Goal: Book appointment/travel/reservation: Book appointment/travel/reservation

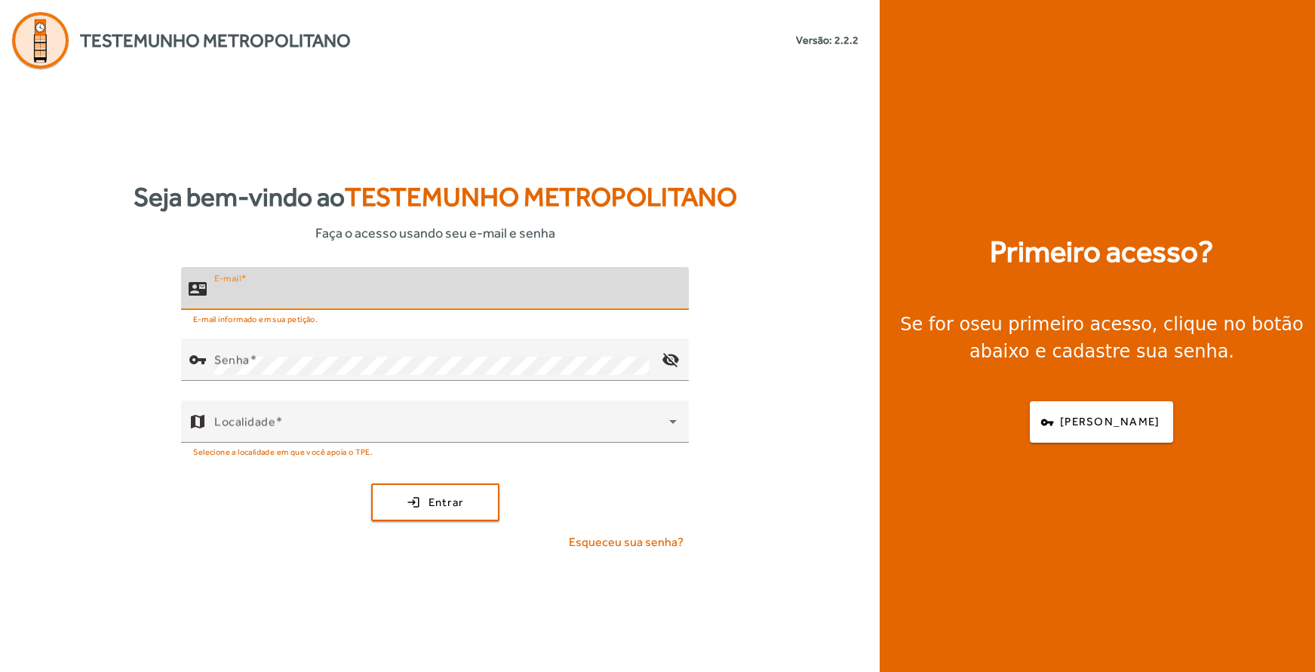
click at [303, 292] on input "E-mail" at bounding box center [445, 295] width 463 height 18
type input "**********"
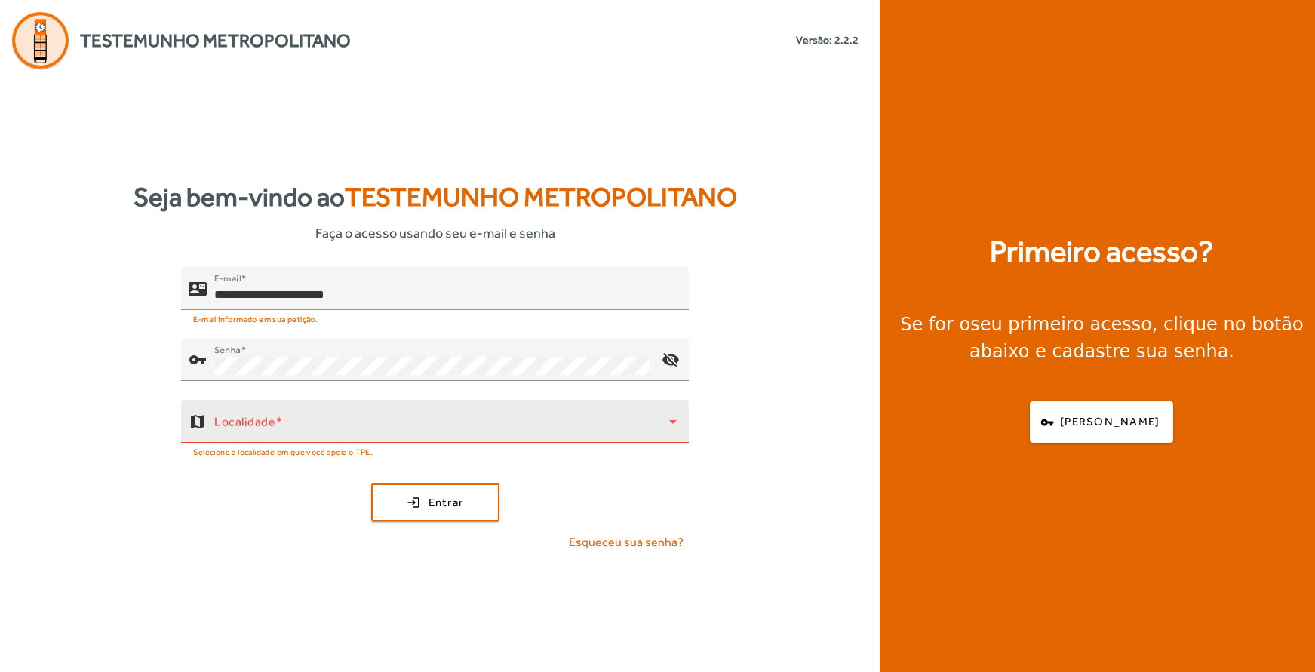
click at [252, 438] on div "Localidade" at bounding box center [445, 422] width 463 height 42
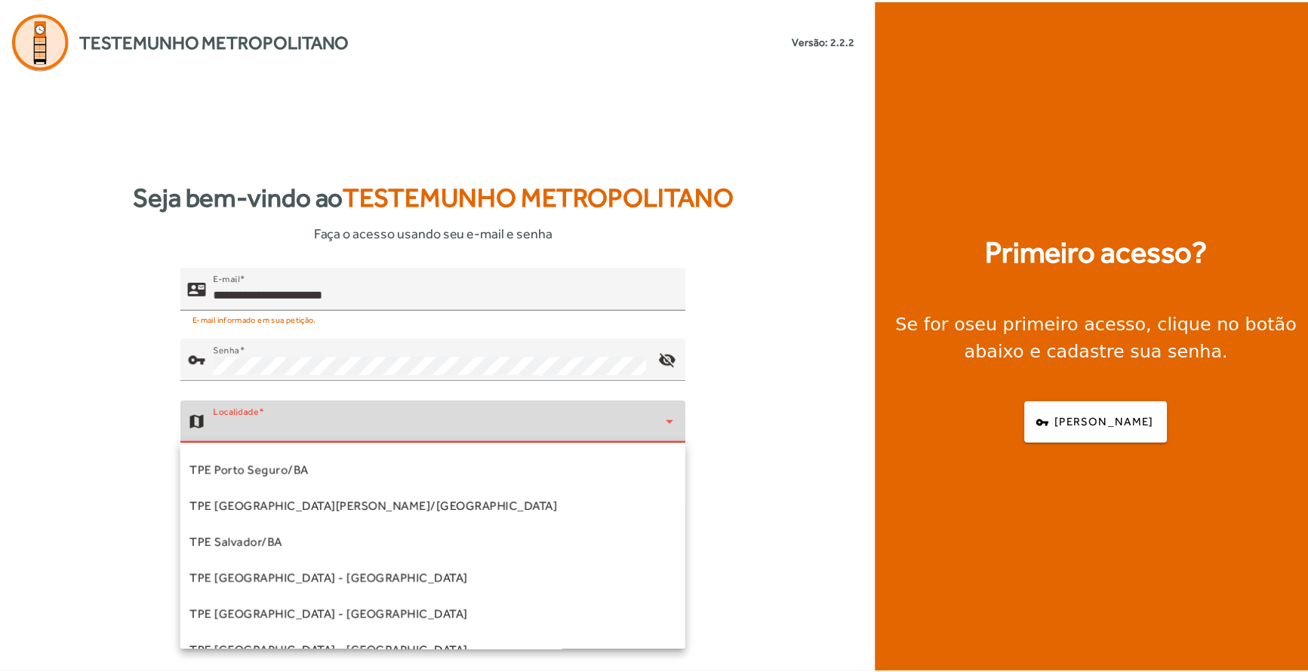
scroll to position [306, 0]
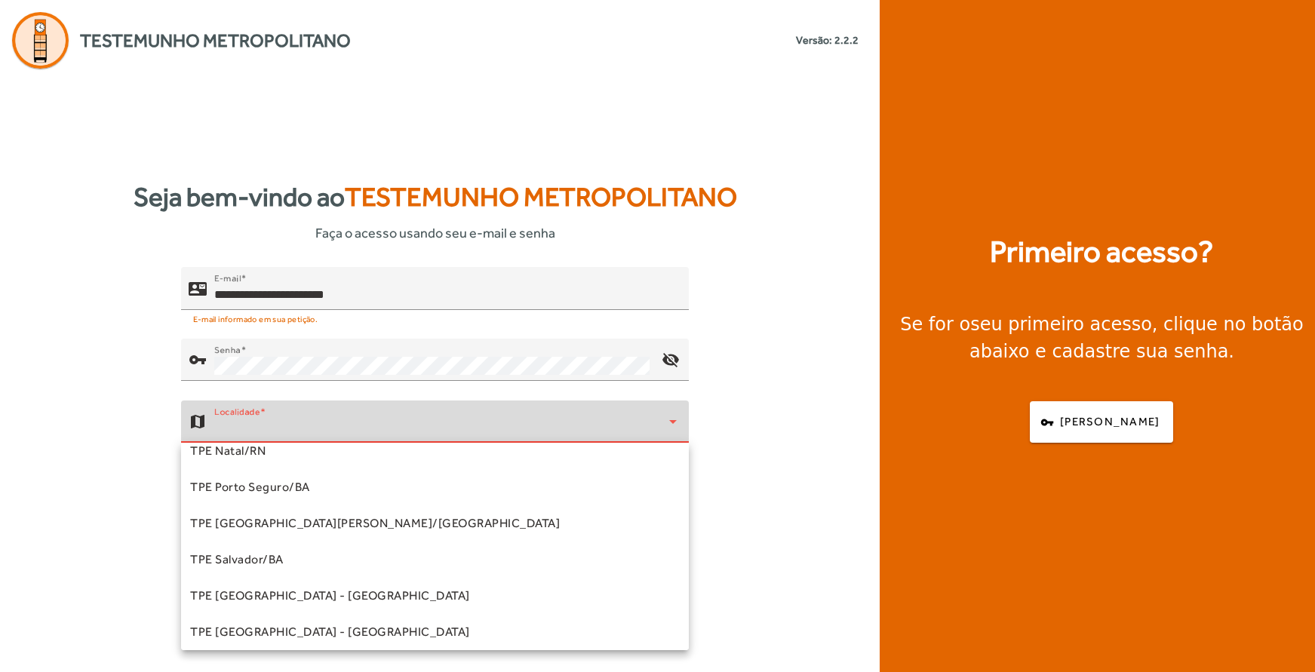
click at [259, 595] on span "TPE [GEOGRAPHIC_DATA] - [GEOGRAPHIC_DATA]" at bounding box center [330, 596] width 280 height 18
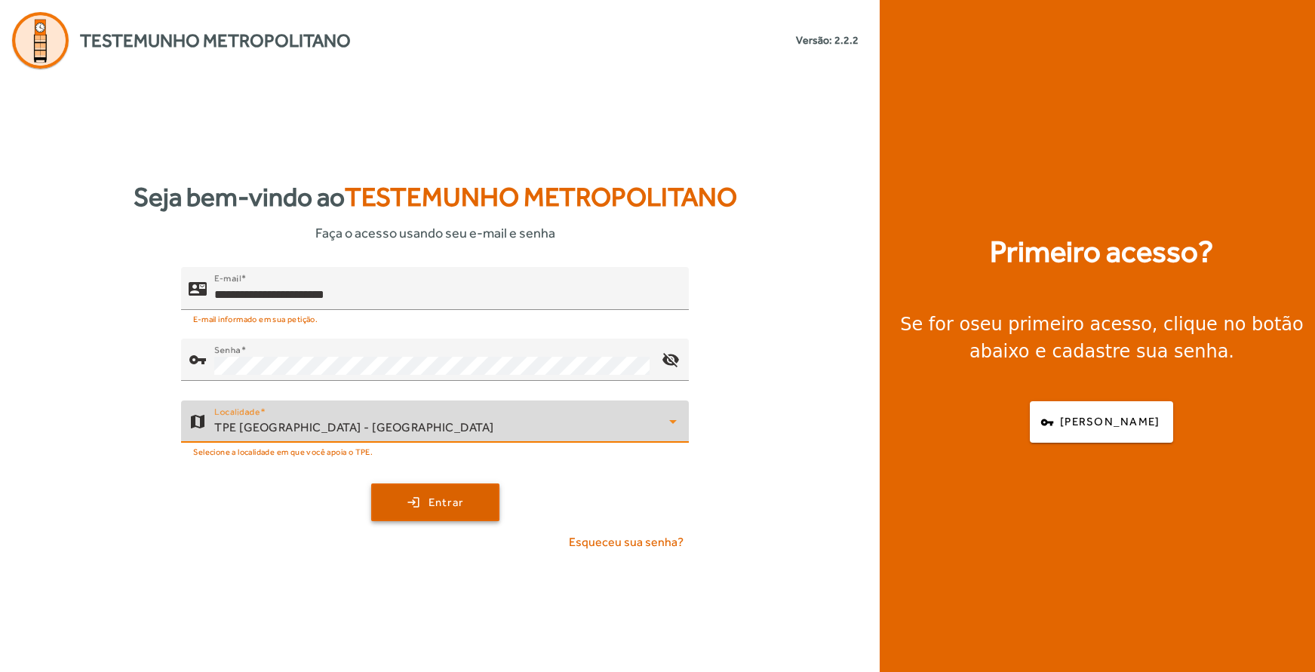
click at [436, 502] on span "Entrar" at bounding box center [446, 502] width 35 height 17
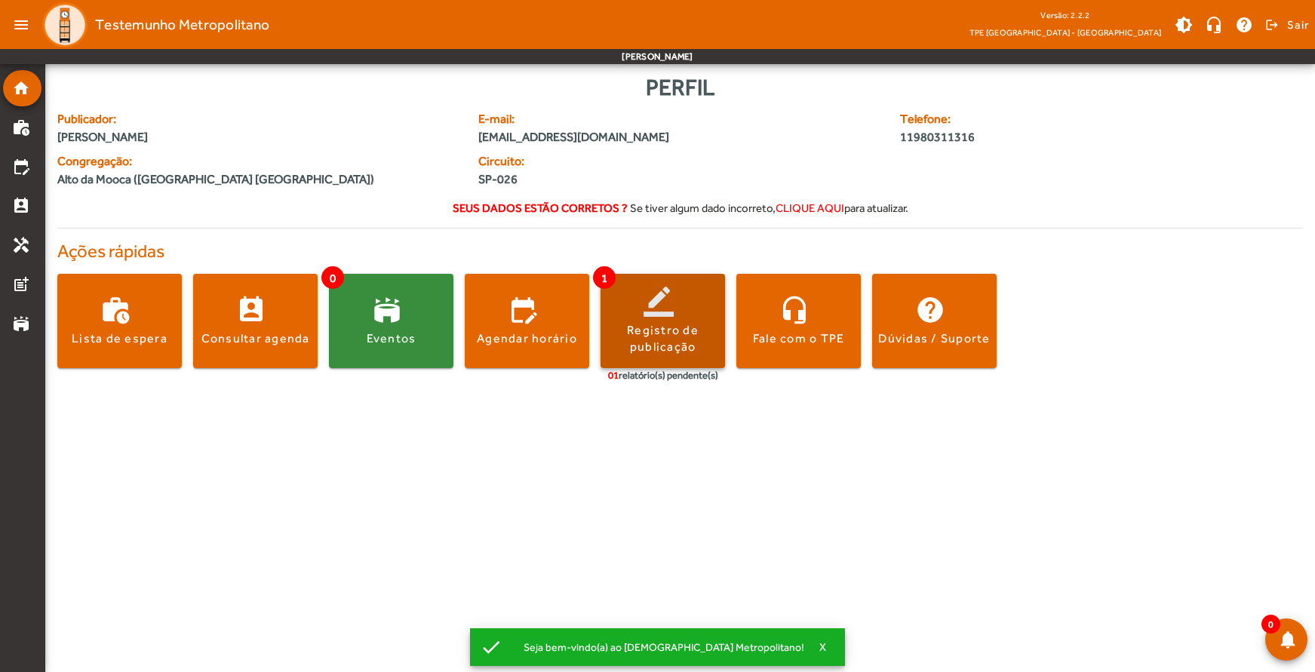
click at [669, 333] on div "Registro de publicação" at bounding box center [663, 339] width 125 height 34
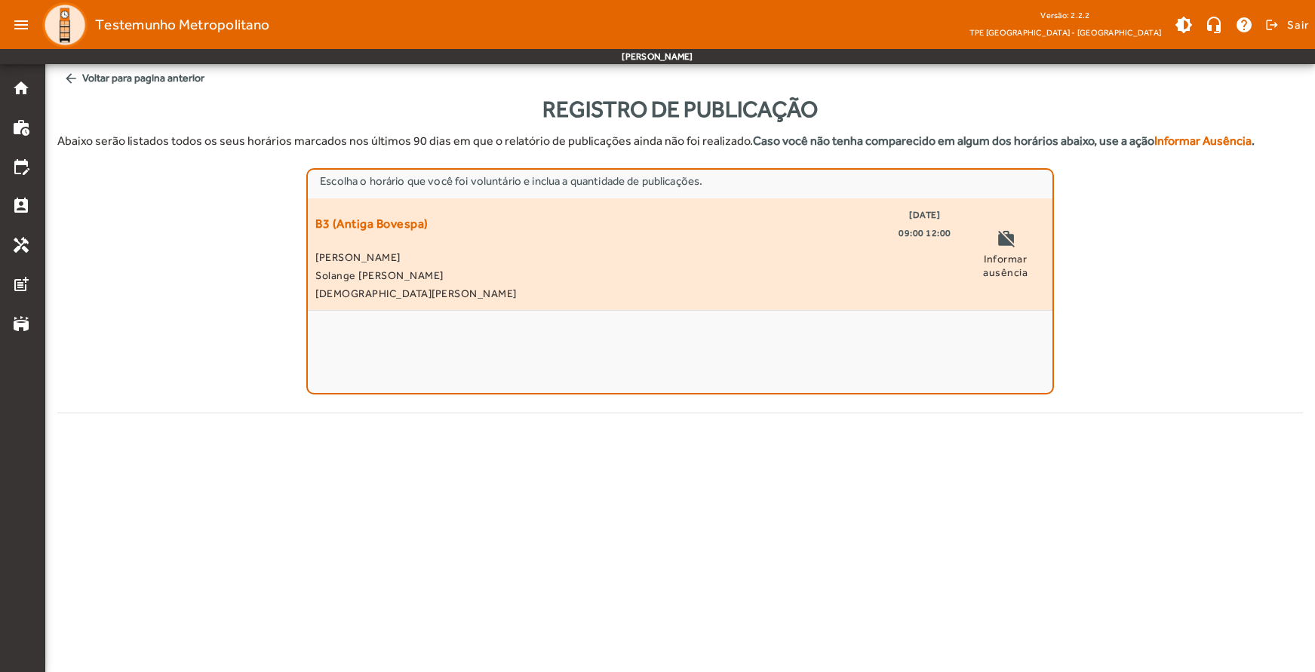
click at [1000, 269] on span "Informar ausência" at bounding box center [1006, 265] width 78 height 27
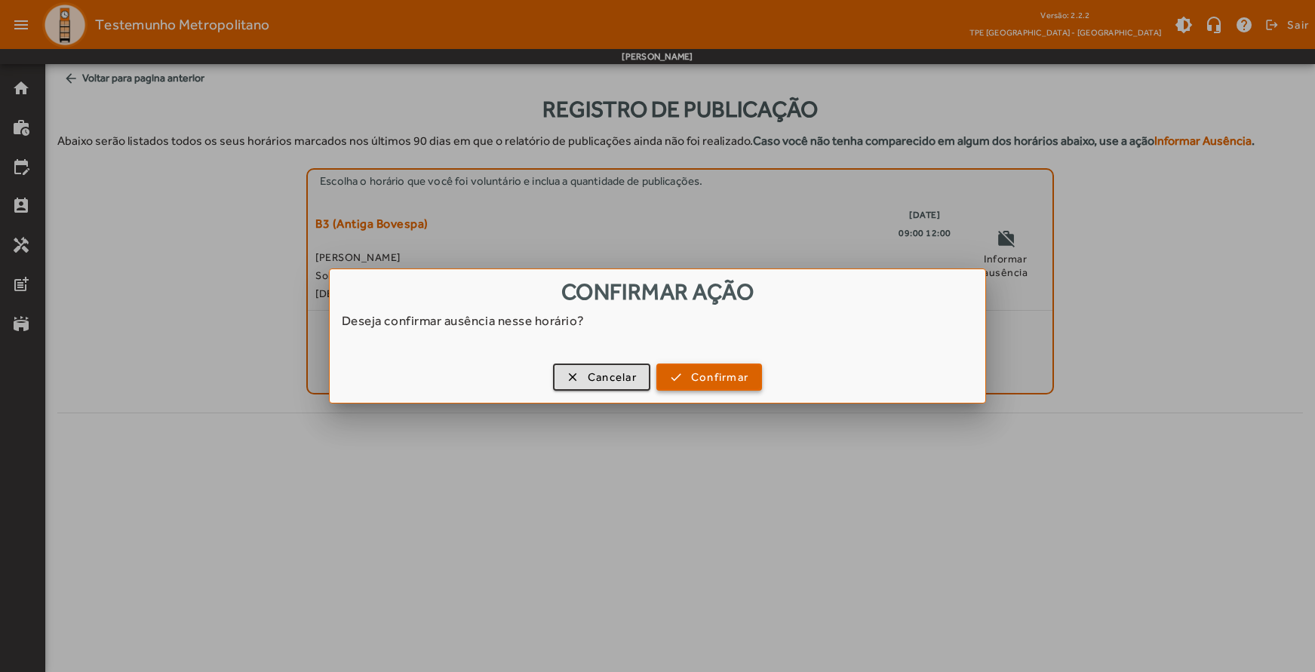
click at [688, 382] on span "button" at bounding box center [709, 377] width 103 height 36
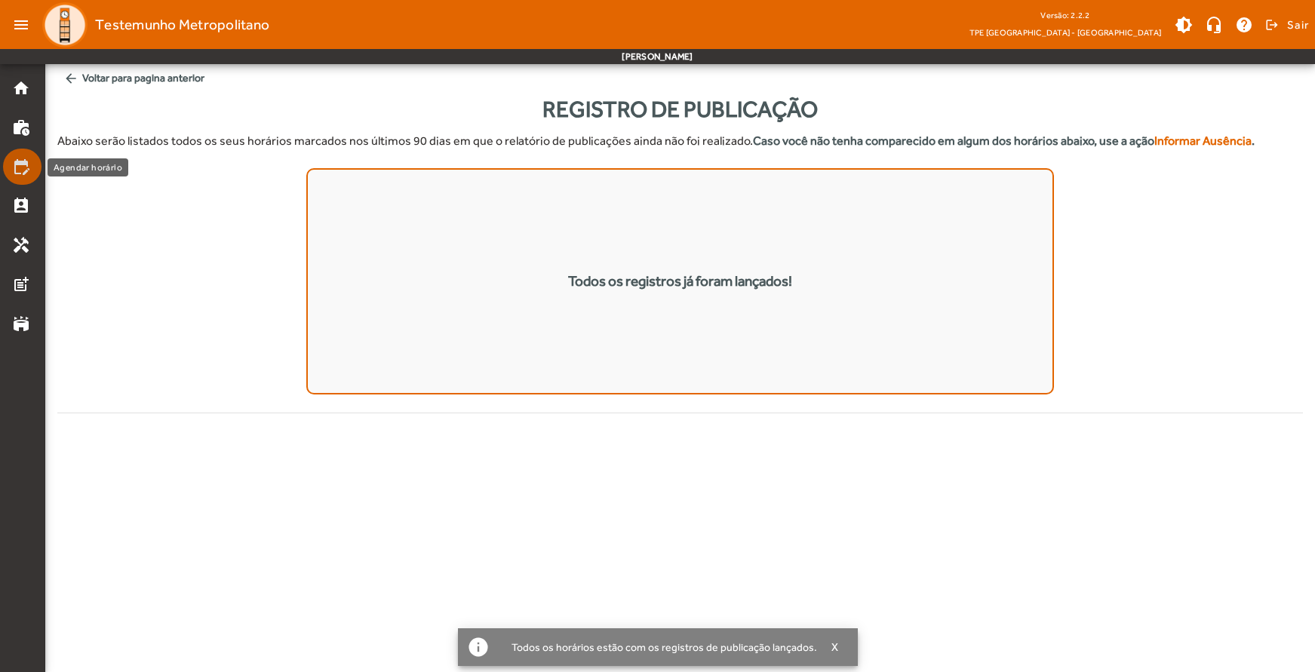
click at [26, 167] on mat-icon "edit_calendar" at bounding box center [21, 167] width 18 height 18
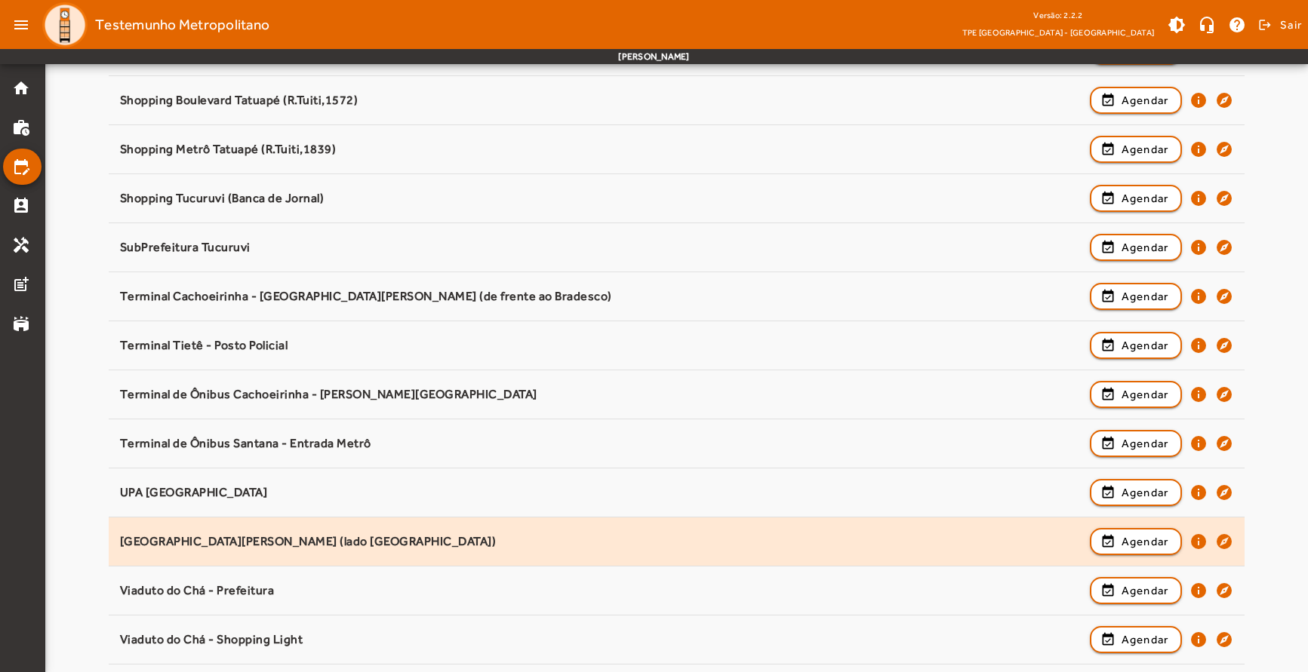
scroll to position [1837, 0]
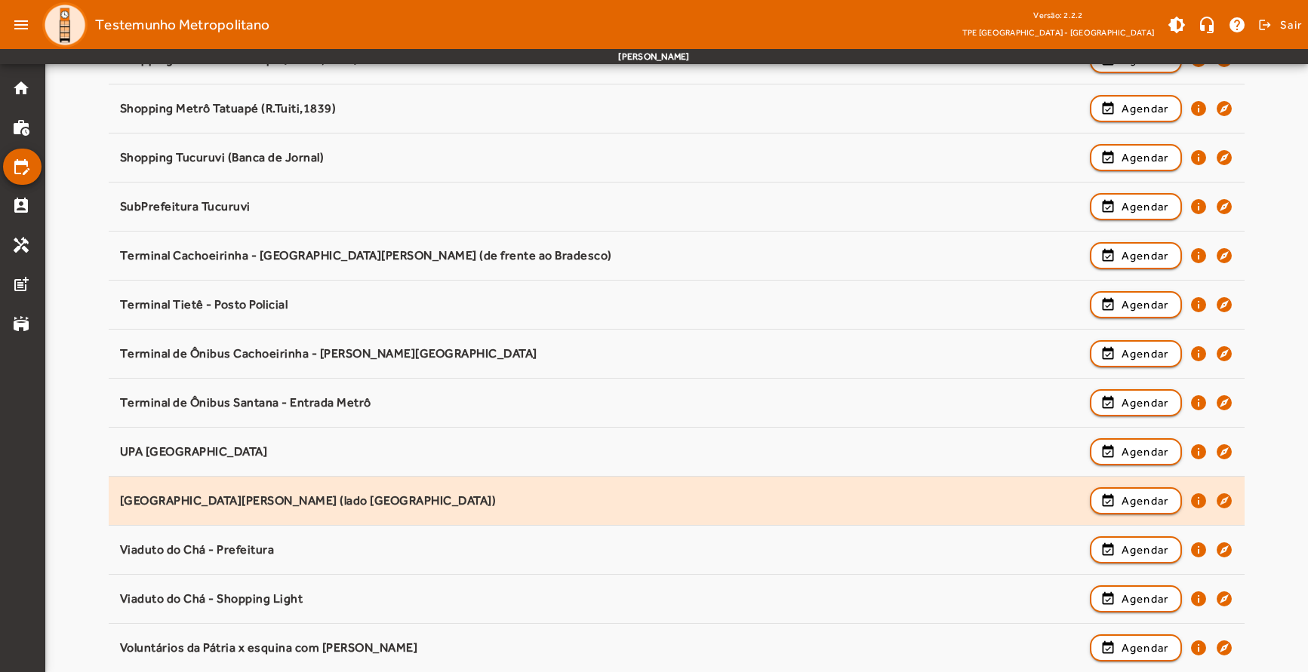
click at [187, 508] on div "[GEOGRAPHIC_DATA] (lado [GEOGRAPHIC_DATA])" at bounding box center [601, 502] width 962 height 16
click at [1137, 506] on span "Agendar" at bounding box center [1145, 501] width 48 height 18
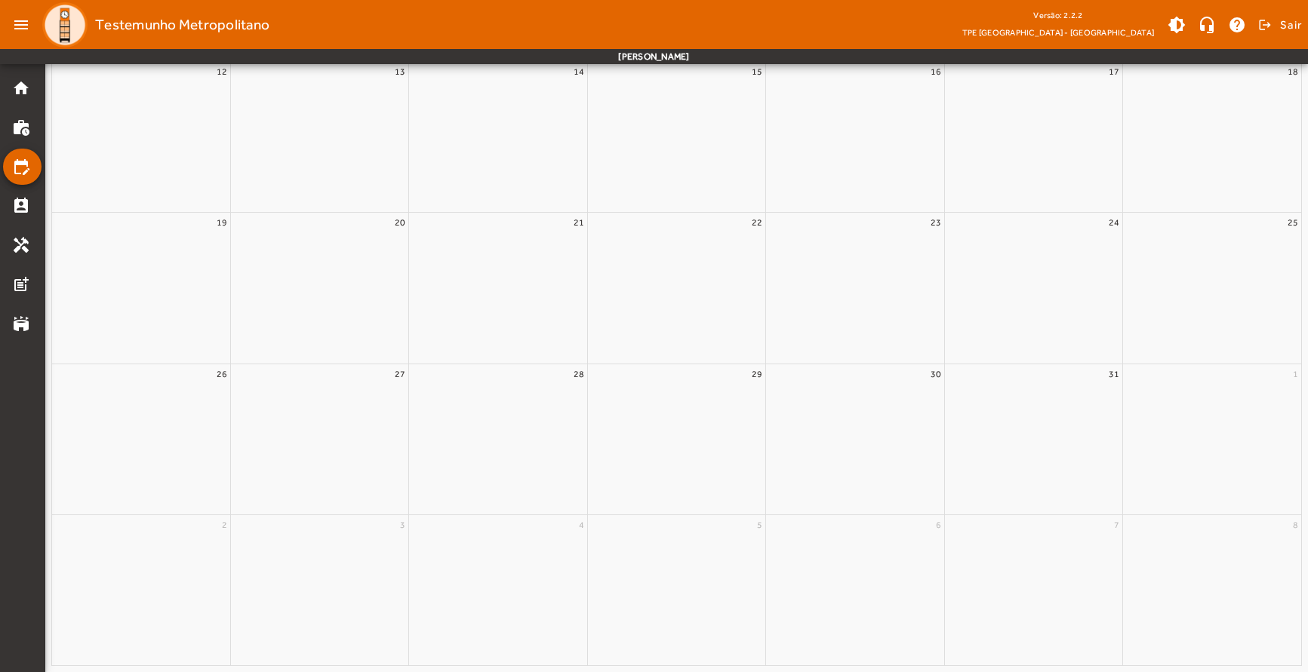
scroll to position [0, 0]
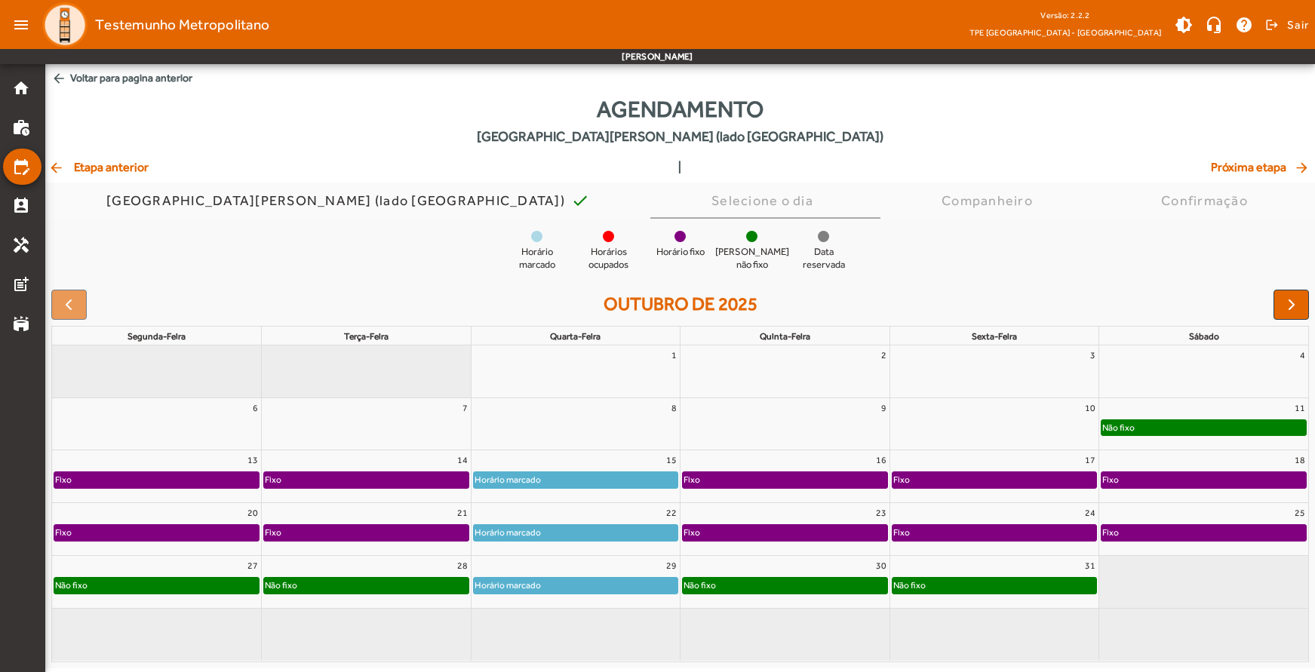
click at [506, 589] on div "Horário marcado" at bounding box center [508, 585] width 68 height 15
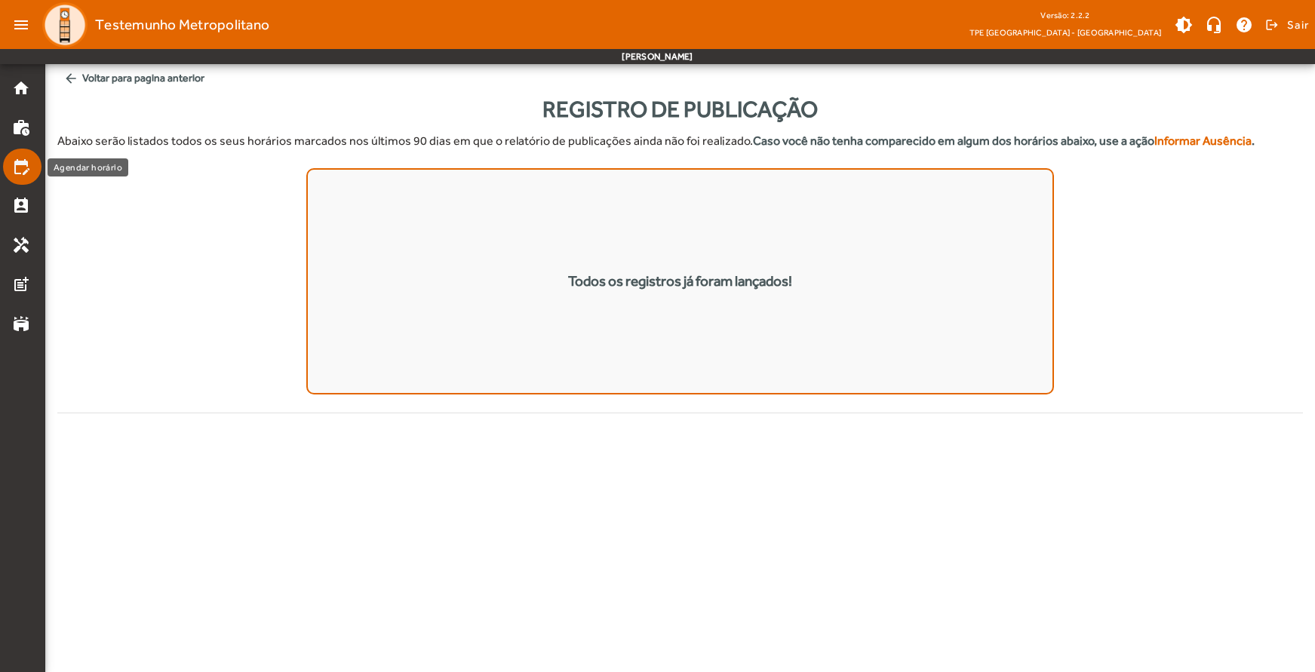
click at [22, 165] on mat-icon "edit_calendar" at bounding box center [21, 167] width 18 height 18
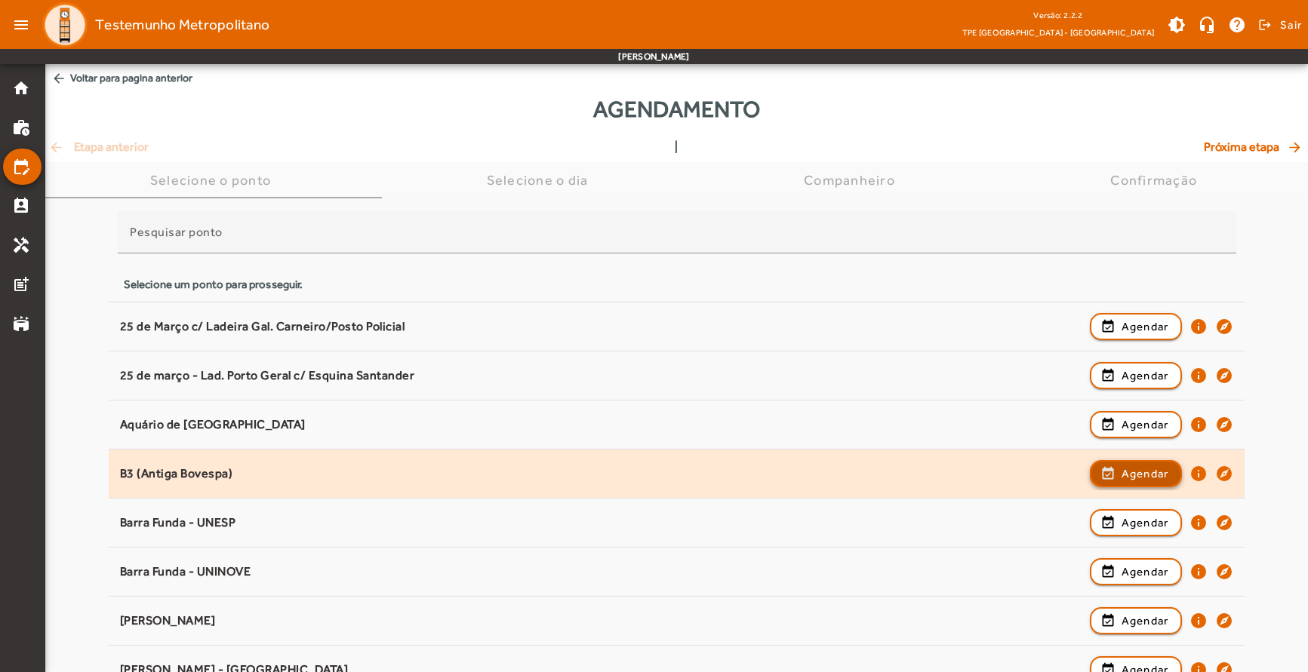
click at [1121, 479] on span "Agendar" at bounding box center [1145, 474] width 48 height 18
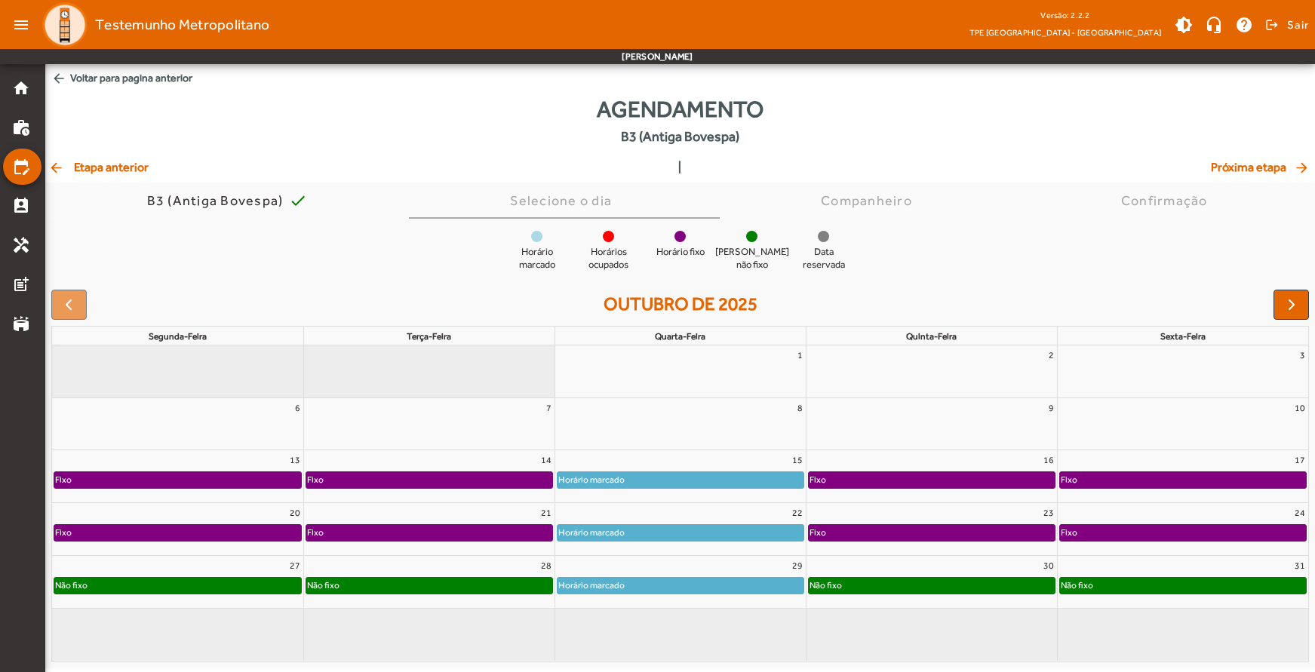
click at [656, 588] on div "Horário marcado" at bounding box center [681, 585] width 246 height 15
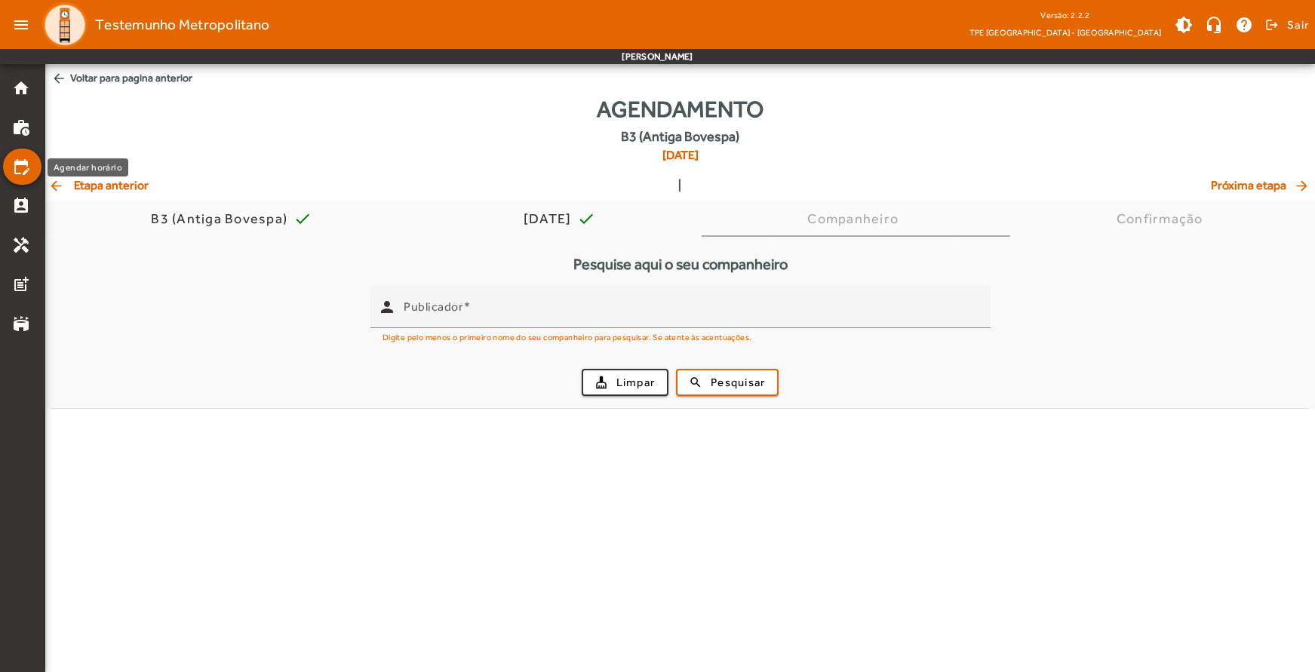
drag, startPoint x: 11, startPoint y: 169, endPoint x: 42, endPoint y: 212, distance: 53.0
click at [42, 212] on mat-nav-list "home work_history edit_calendar perm_contact_calendar handyman post_add stadium" at bounding box center [22, 368] width 45 height 608
click at [10, 174] on mat-list-item "edit_calendar" at bounding box center [22, 167] width 38 height 36
click at [20, 161] on mat-icon "edit_calendar" at bounding box center [21, 167] width 18 height 18
click at [119, 78] on span "arrow_back Voltar para pagina anterior" at bounding box center [680, 78] width 1270 height 28
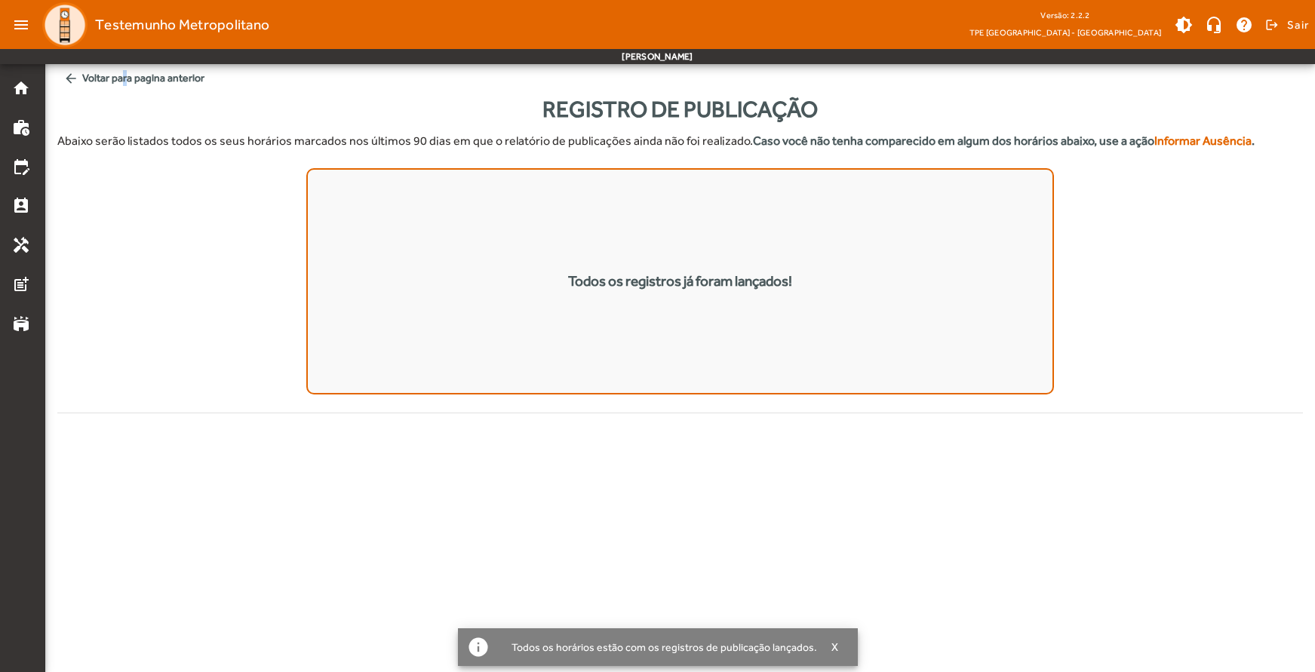
click at [120, 83] on span "arrow_back Voltar para pagina anterior" at bounding box center [680, 78] width 1246 height 28
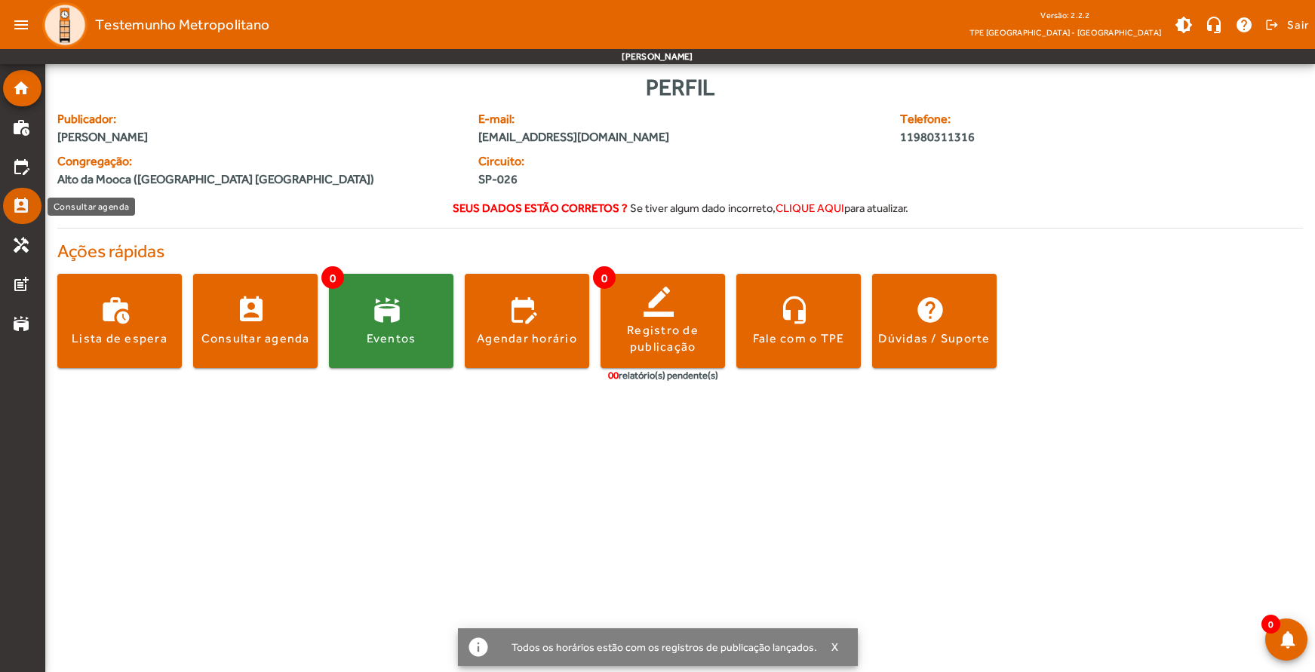
click at [16, 197] on mat-icon "perm_contact_calendar" at bounding box center [21, 206] width 18 height 18
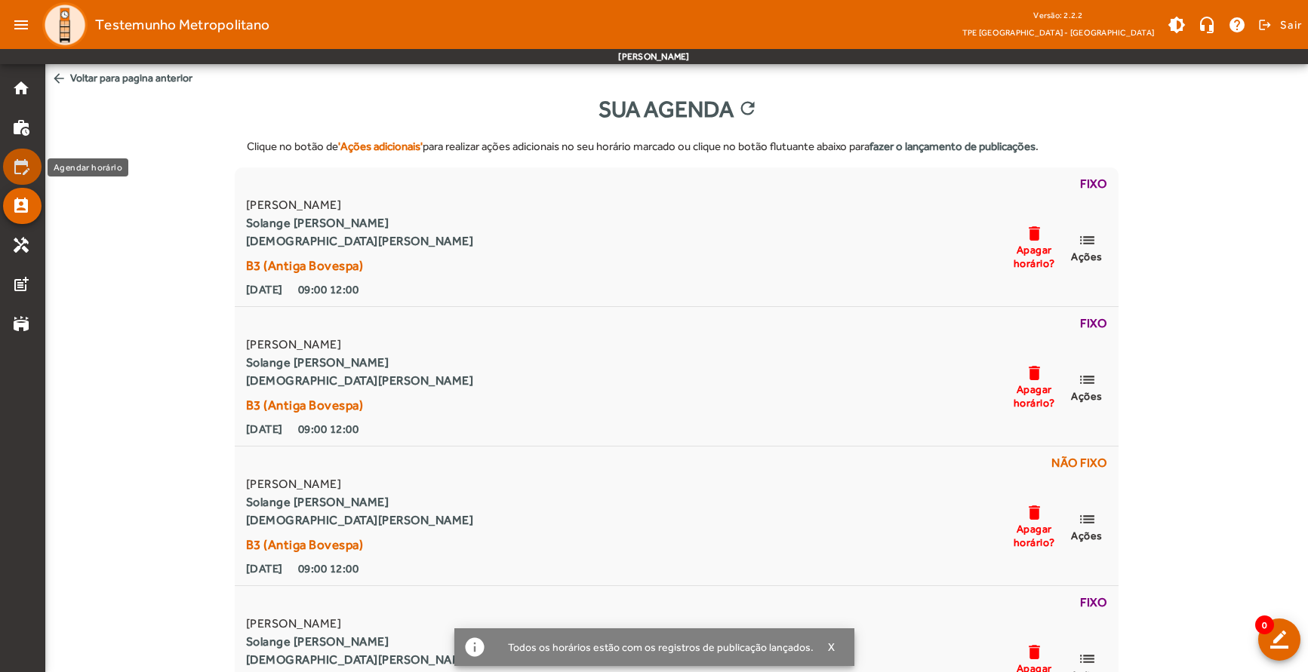
click at [21, 180] on mat-list-item "edit_calendar" at bounding box center [22, 167] width 38 height 36
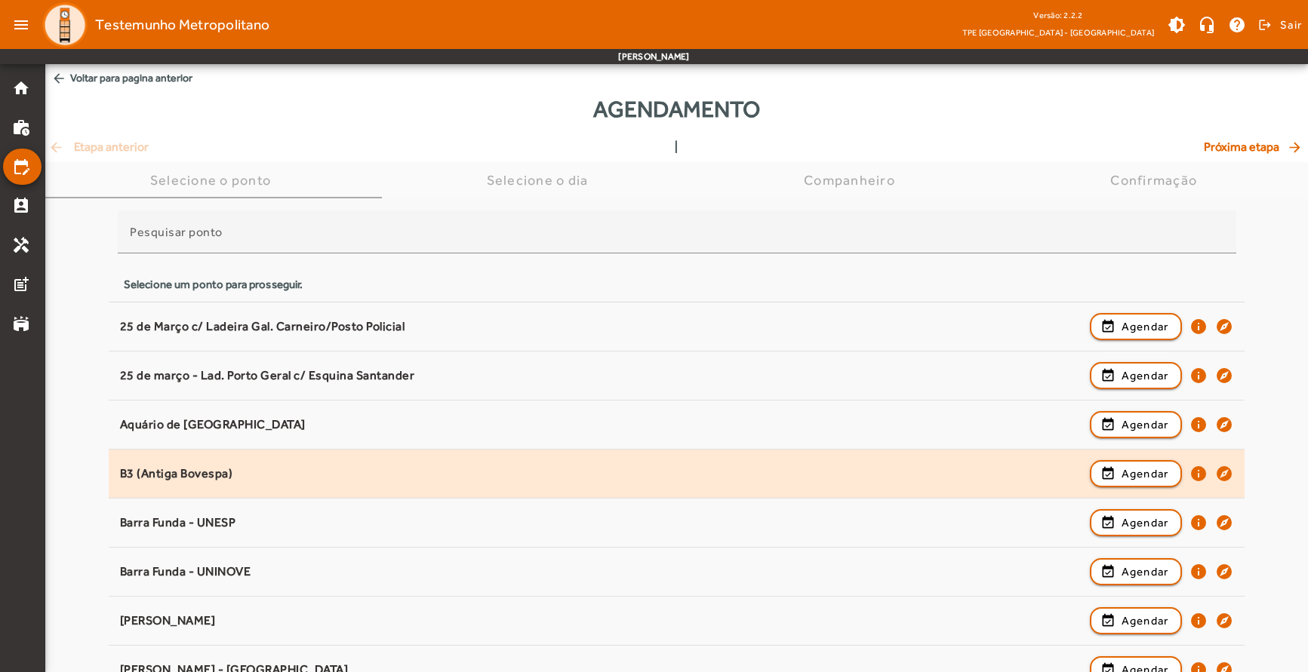
click at [209, 472] on div "B3 (Antiga Bovespa)" at bounding box center [601, 474] width 962 height 16
click at [1115, 475] on span "button" at bounding box center [1136, 474] width 90 height 36
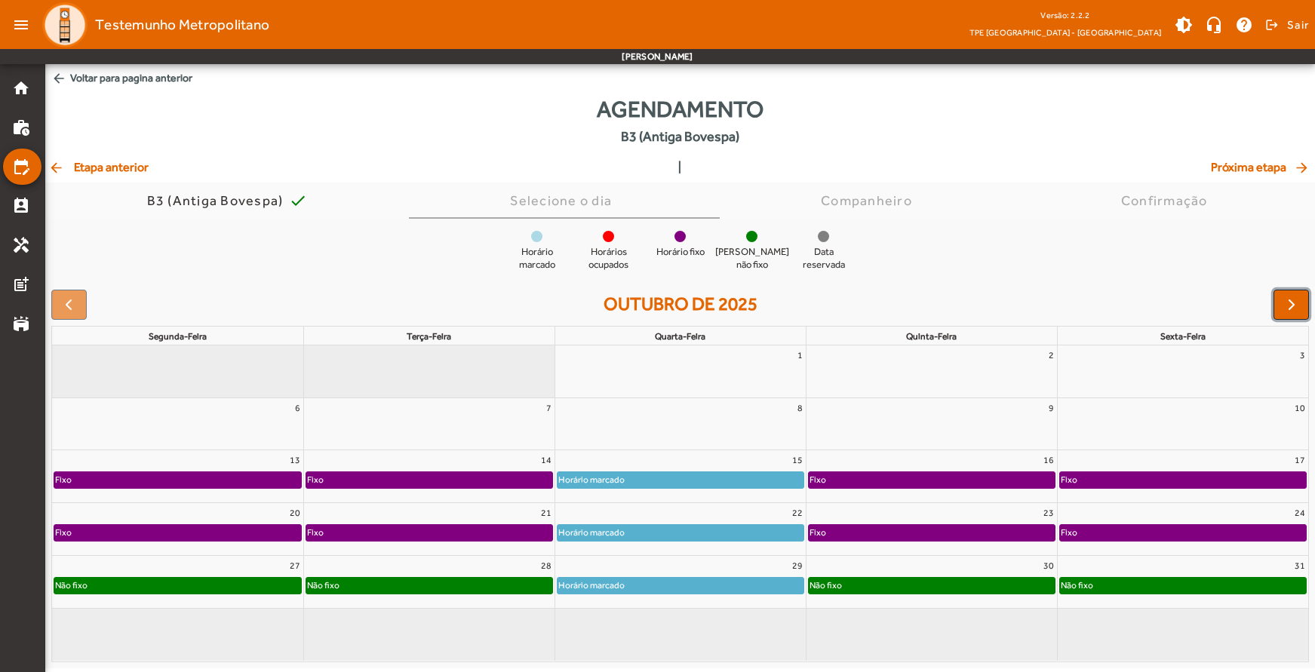
click at [1285, 316] on button "button" at bounding box center [1291, 305] width 35 height 30
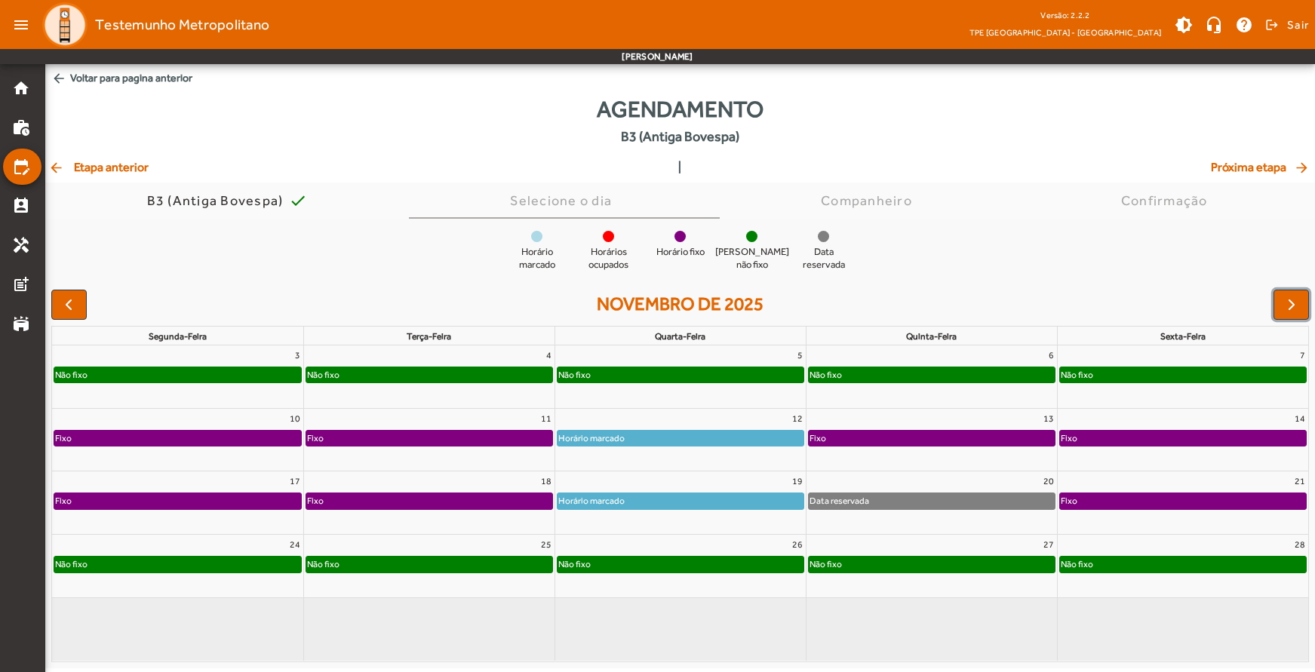
click at [626, 372] on div "Não fixo" at bounding box center [681, 375] width 246 height 15
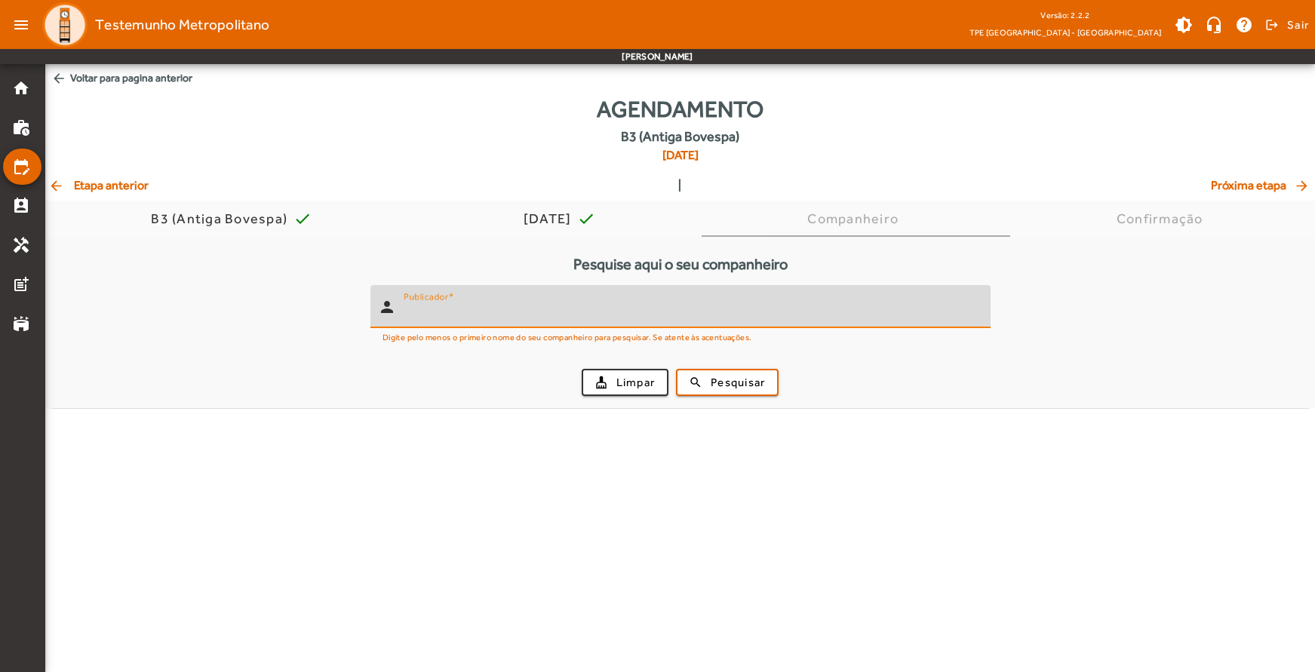
click at [534, 309] on input "Publicador" at bounding box center [691, 313] width 575 height 18
type input "**********"
click at [676, 369] on button "search Pesquisar" at bounding box center [727, 382] width 103 height 27
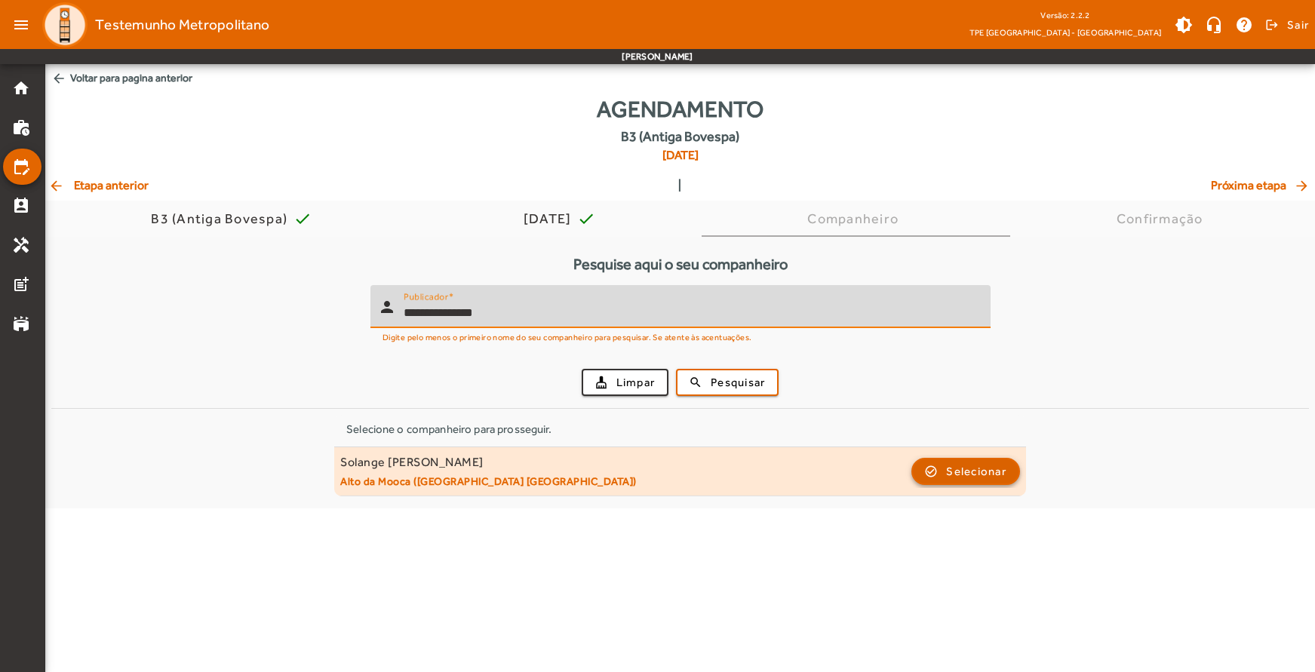
click at [958, 473] on span "Selecionar" at bounding box center [976, 472] width 60 height 18
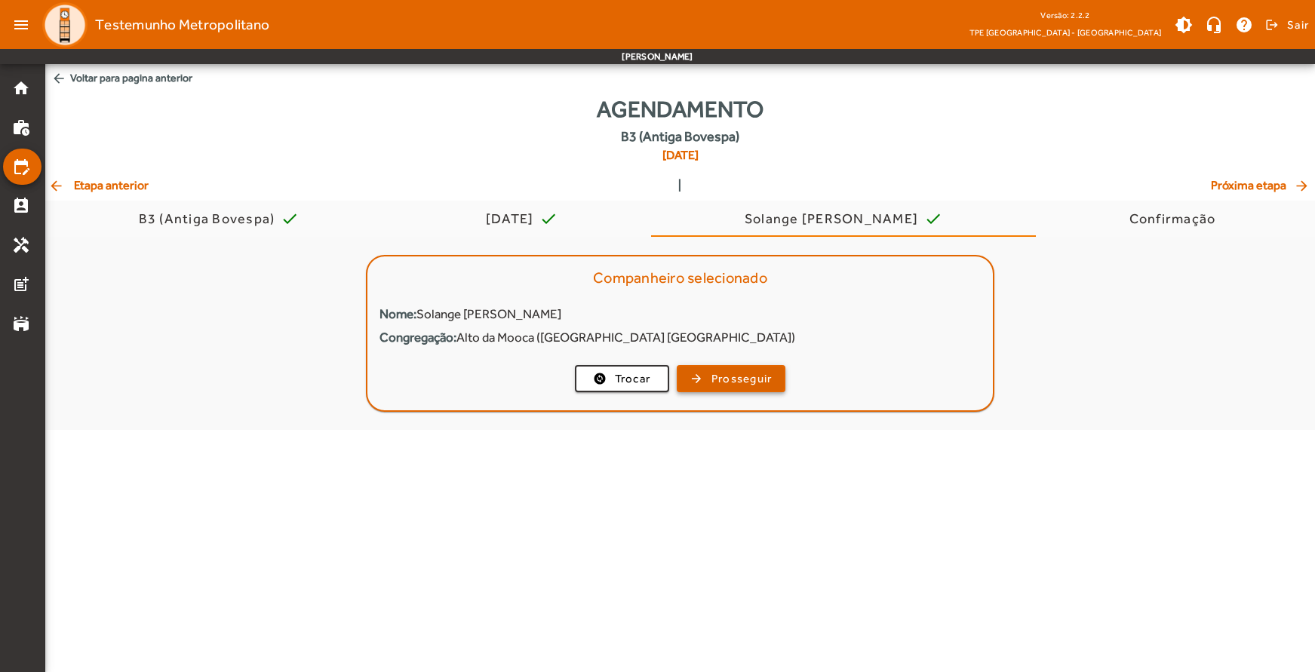
click at [721, 368] on span "button" at bounding box center [731, 379] width 106 height 36
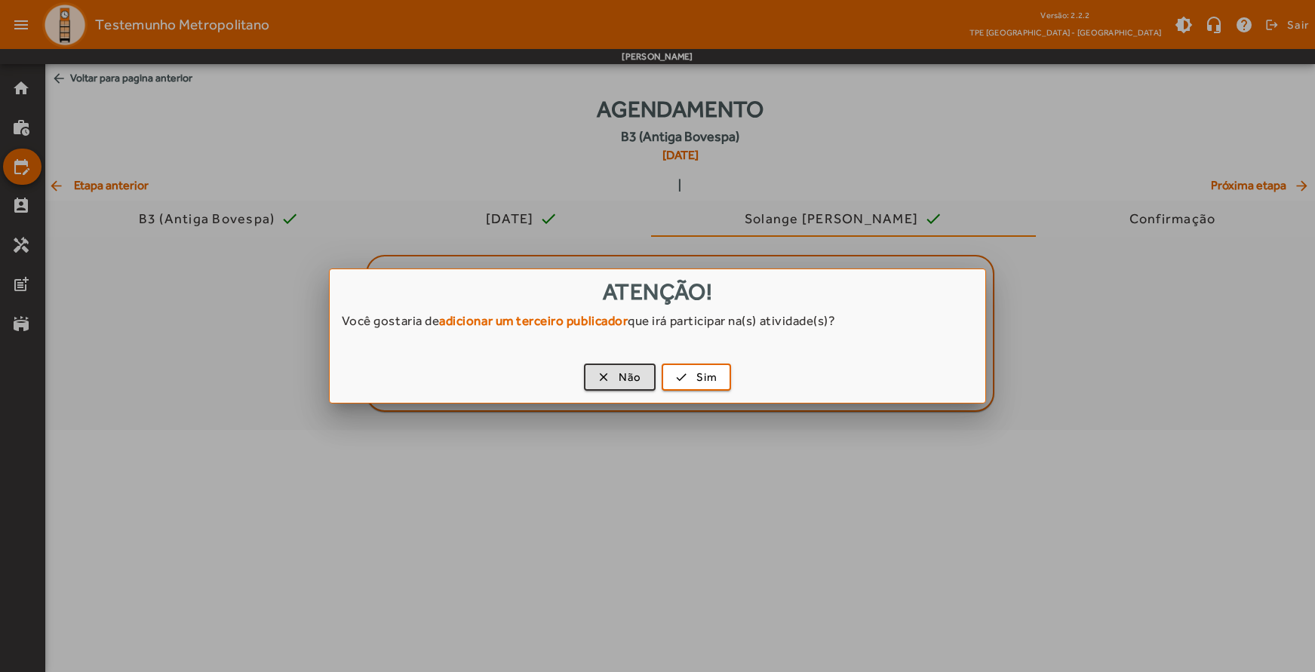
click at [617, 363] on div "clear Não check Sim" at bounding box center [658, 380] width 657 height 46
click at [611, 377] on span "button" at bounding box center [620, 377] width 69 height 36
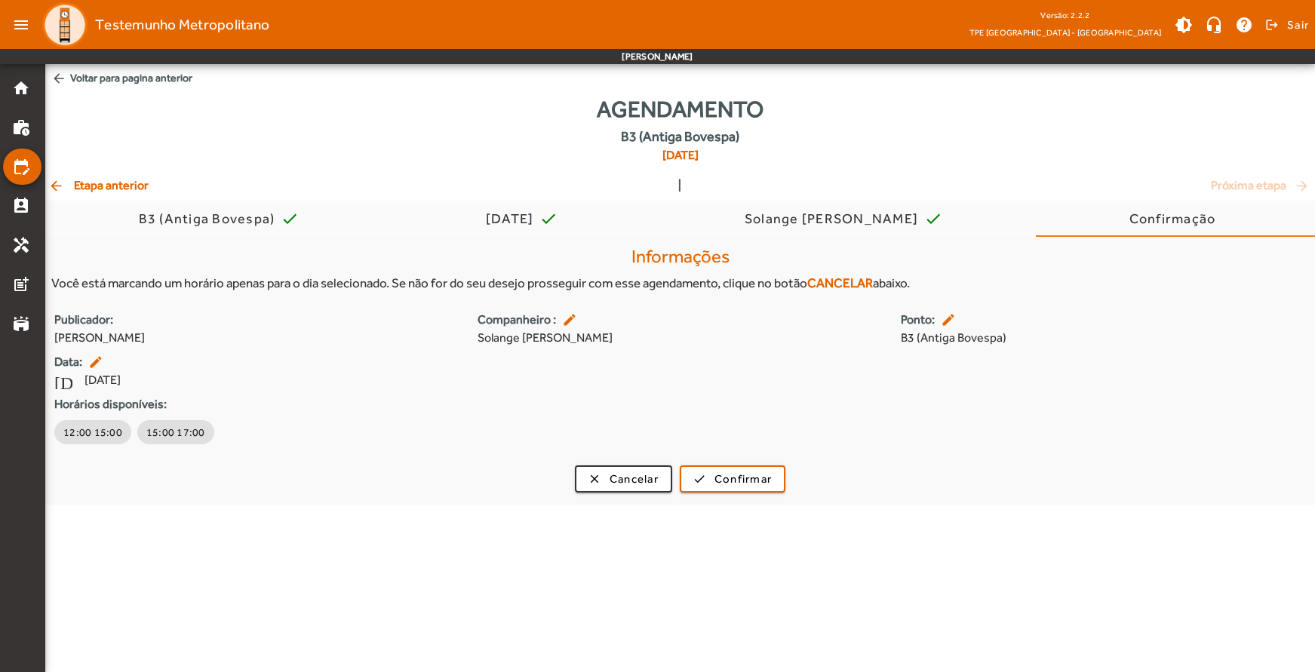
click at [85, 74] on span "arrow_back Voltar para pagina anterior" at bounding box center [680, 78] width 1270 height 28
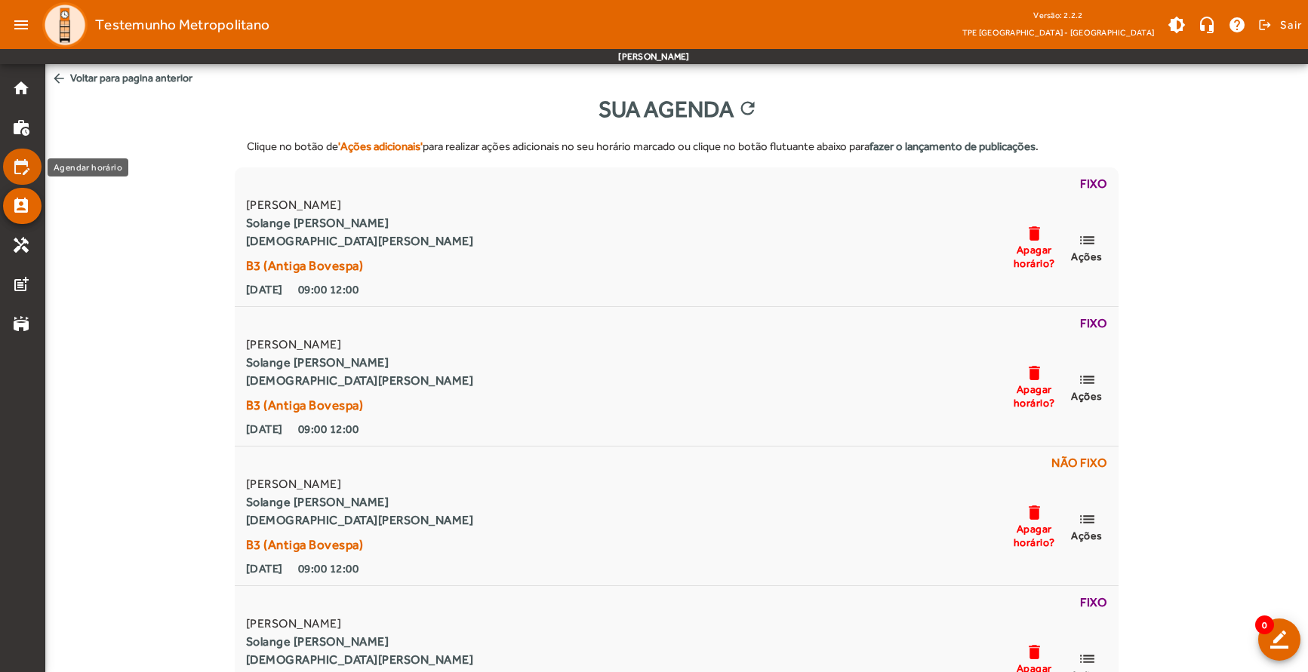
click at [14, 171] on mat-icon "edit_calendar" at bounding box center [21, 167] width 18 height 18
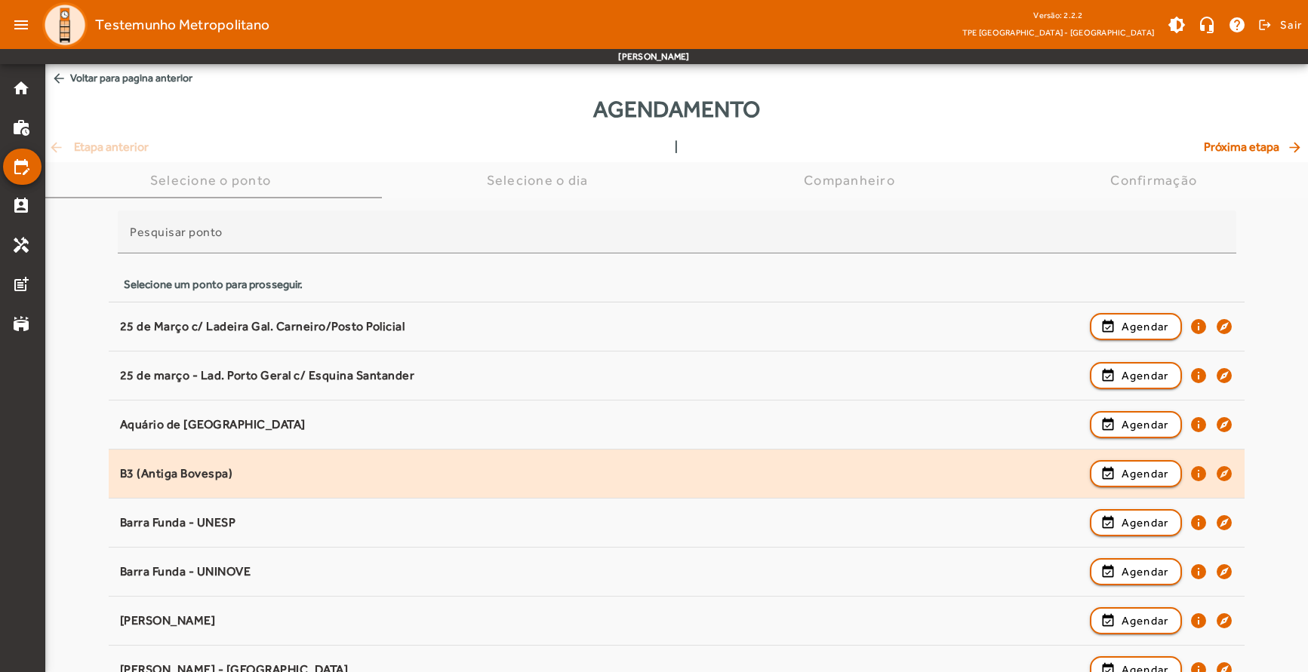
click at [159, 478] on div "B3 (Antiga Bovespa)" at bounding box center [601, 474] width 962 height 16
click at [1133, 475] on span "Agendar" at bounding box center [1145, 474] width 48 height 18
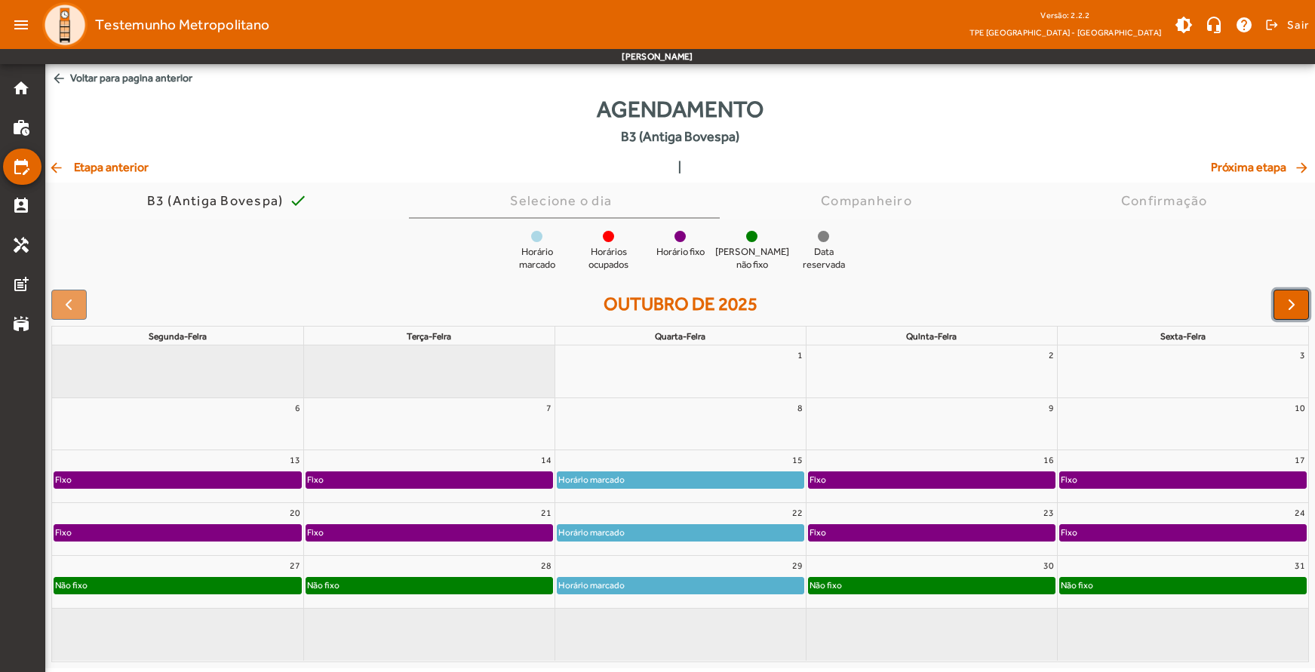
click at [1297, 310] on span "button" at bounding box center [1292, 305] width 18 height 18
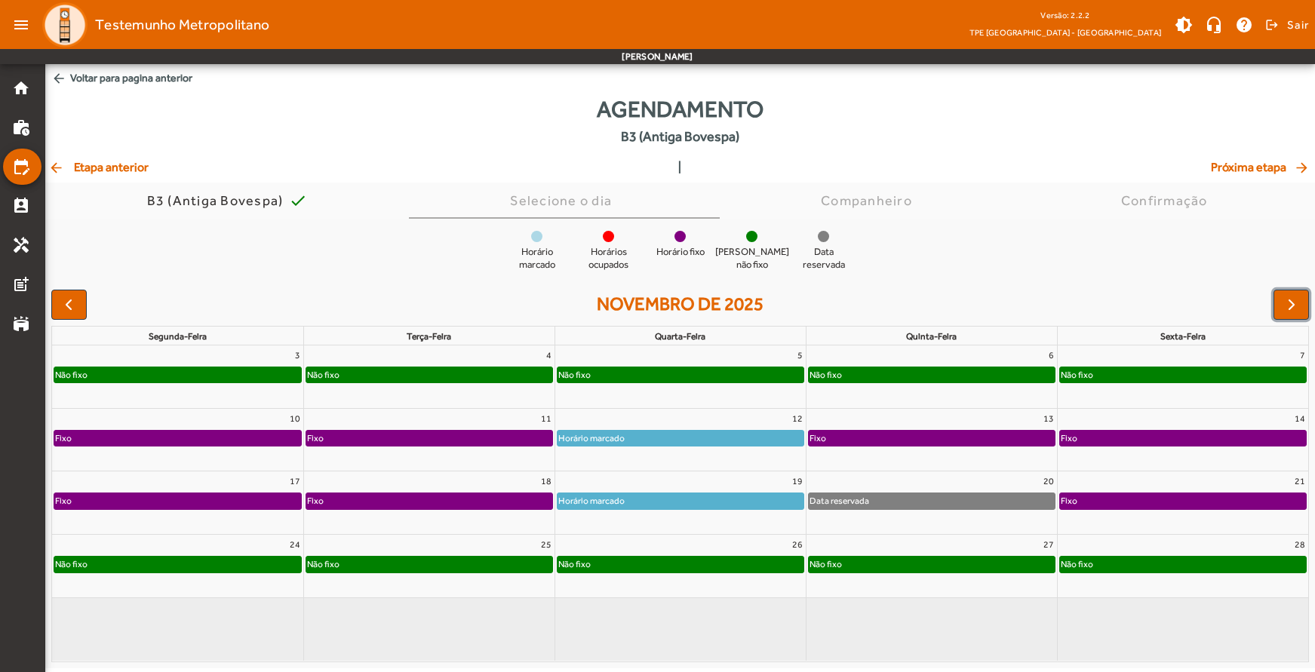
click at [608, 566] on div "Não fixo" at bounding box center [681, 564] width 246 height 15
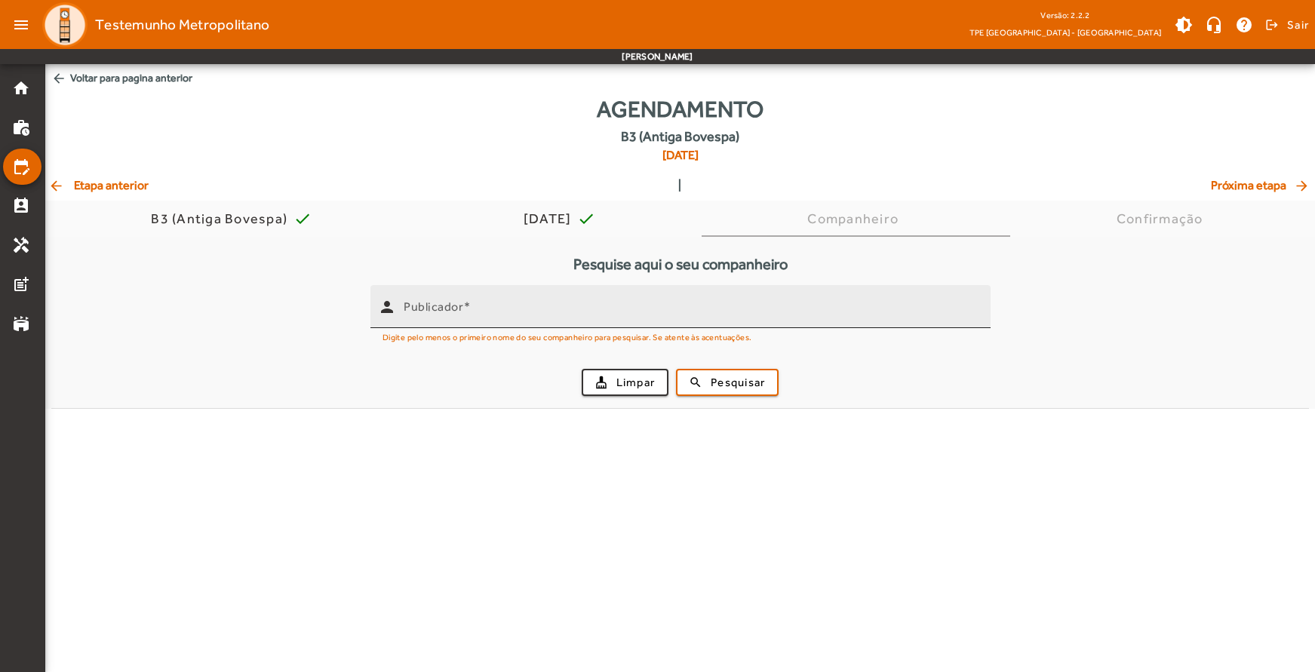
click at [490, 313] on input "Publicador" at bounding box center [691, 313] width 575 height 18
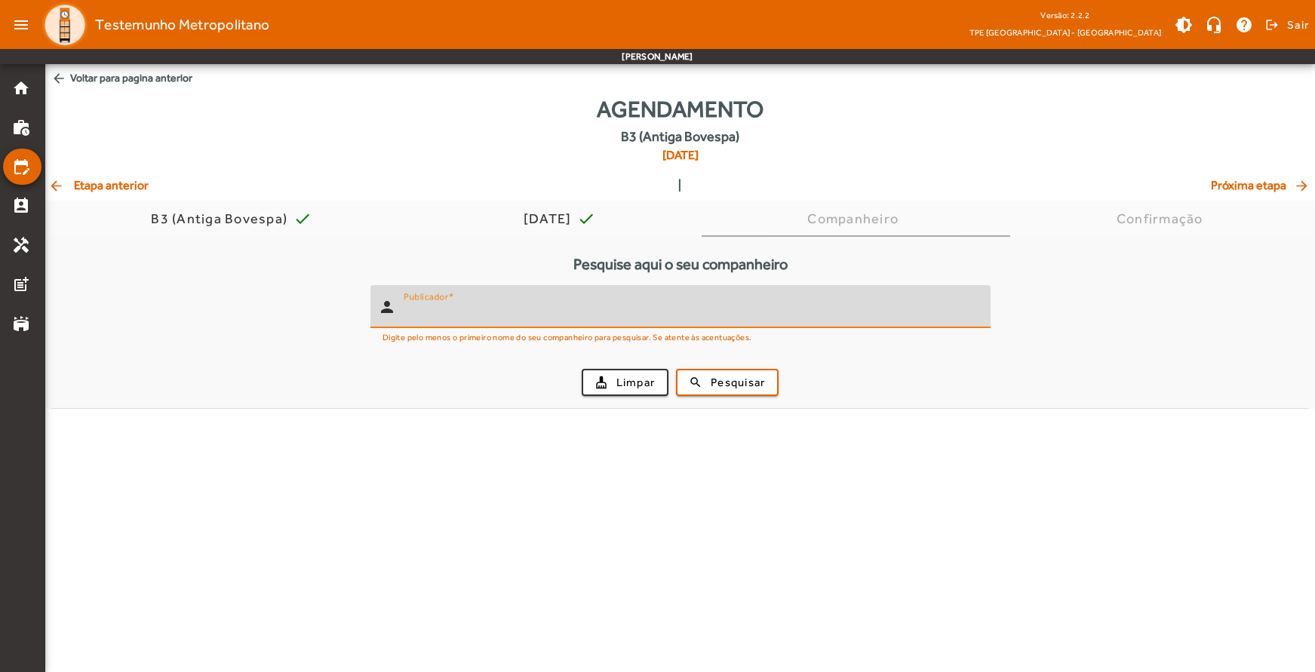
paste input "**********"
type input "**********"
click at [721, 384] on span "Pesquisar" at bounding box center [738, 382] width 54 height 17
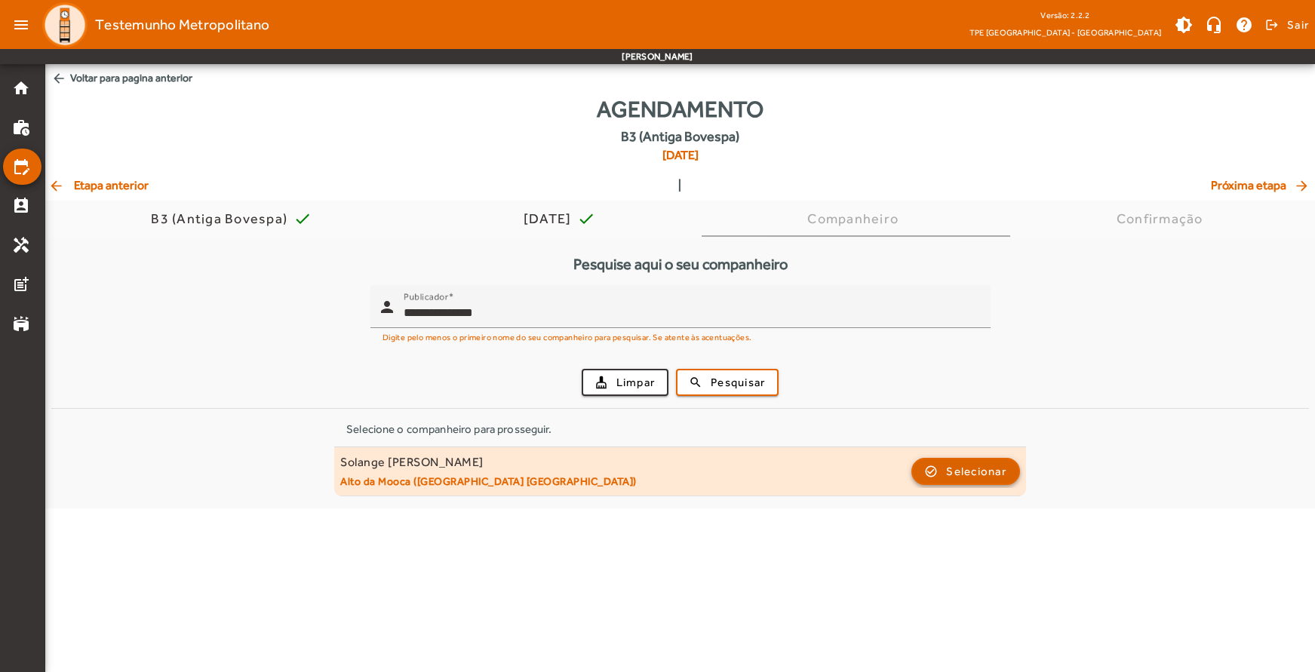
click at [958, 469] on span "Selecionar" at bounding box center [976, 472] width 60 height 18
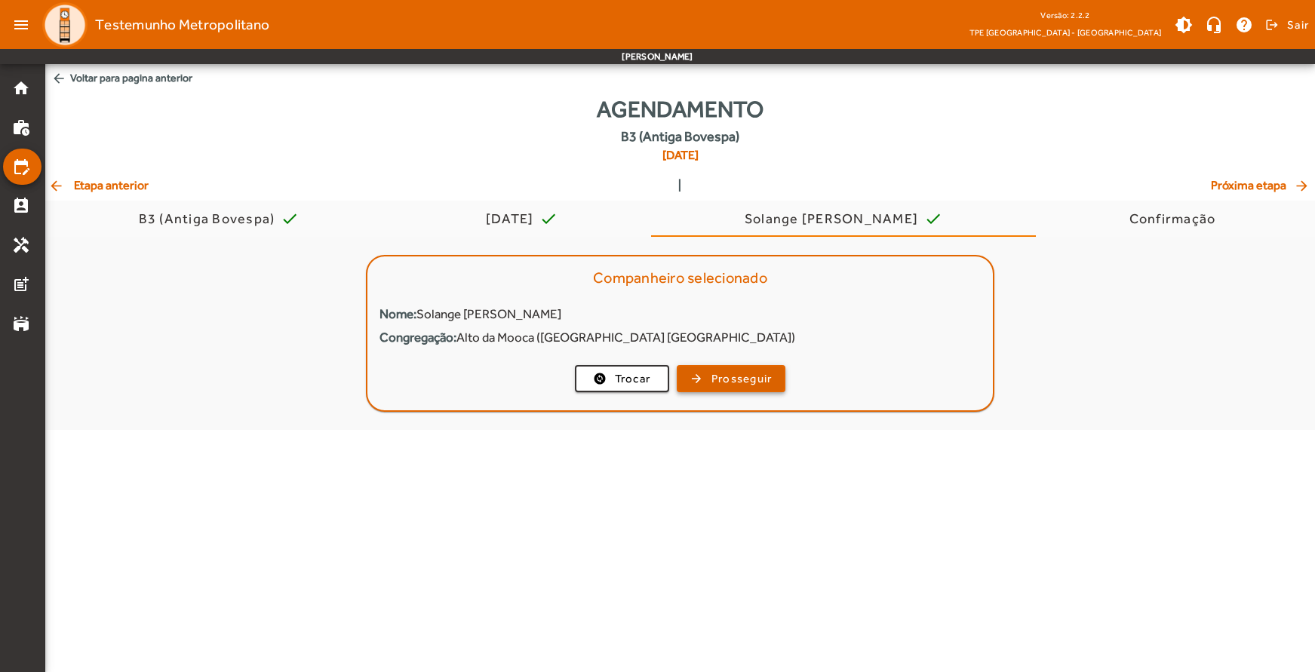
click at [721, 377] on span "Prosseguir" at bounding box center [742, 379] width 61 height 17
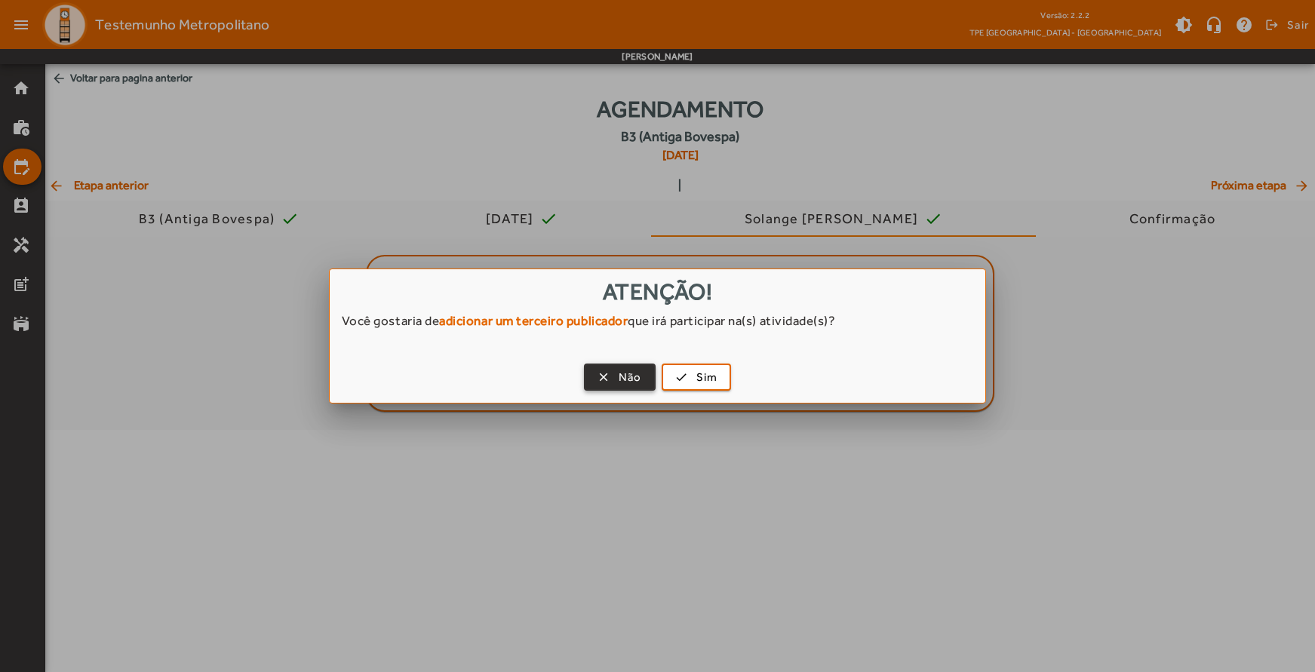
click at [623, 378] on span "Não" at bounding box center [630, 377] width 23 height 17
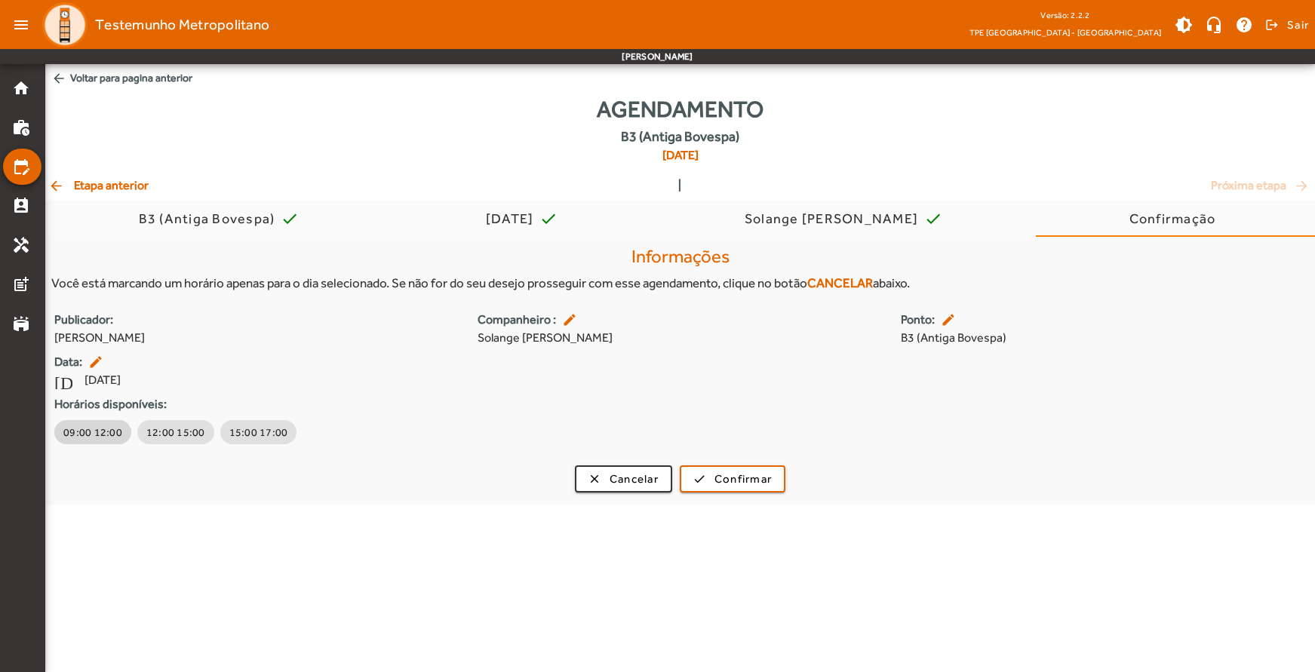
click at [84, 437] on span "09:00 12:00" at bounding box center [92, 432] width 59 height 15
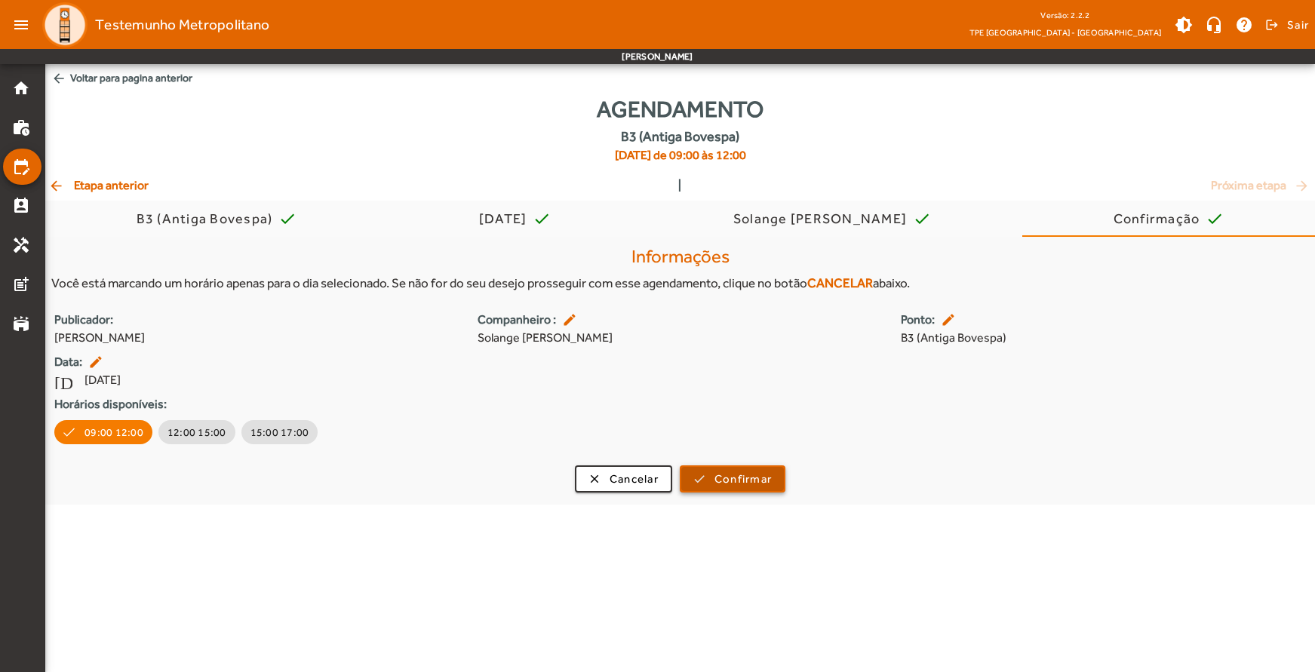
click at [709, 481] on span "submit" at bounding box center [732, 479] width 103 height 36
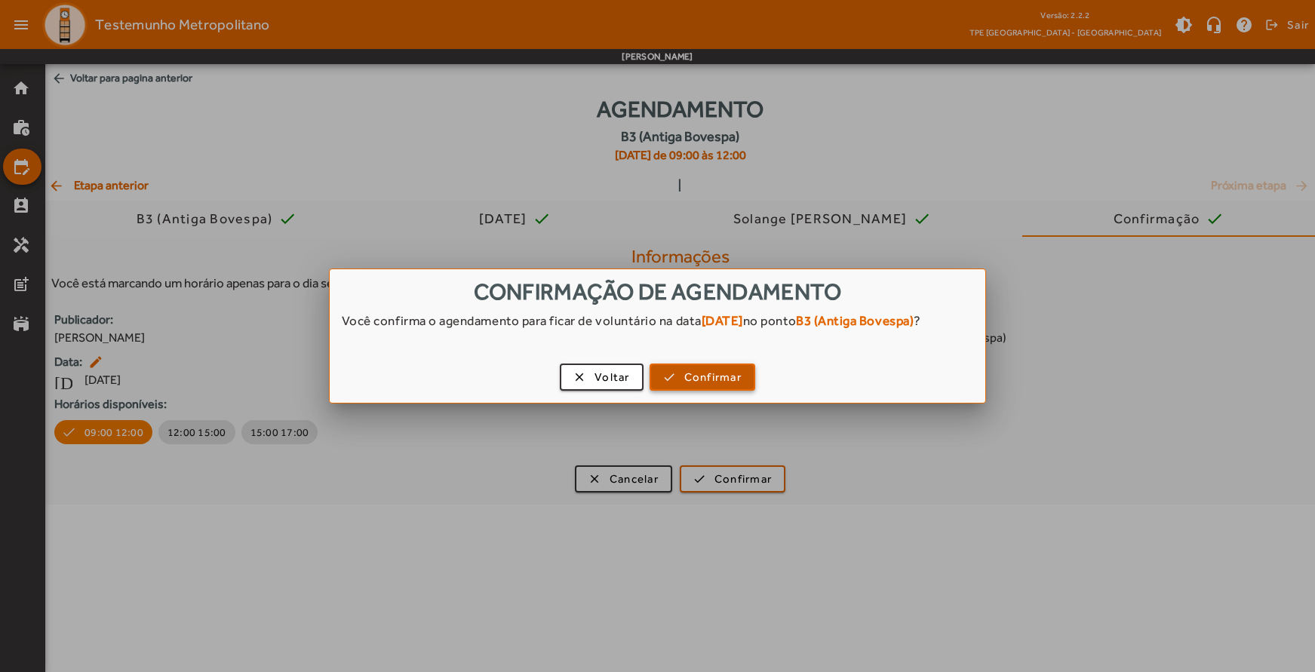
click at [691, 389] on span "button" at bounding box center [702, 377] width 103 height 36
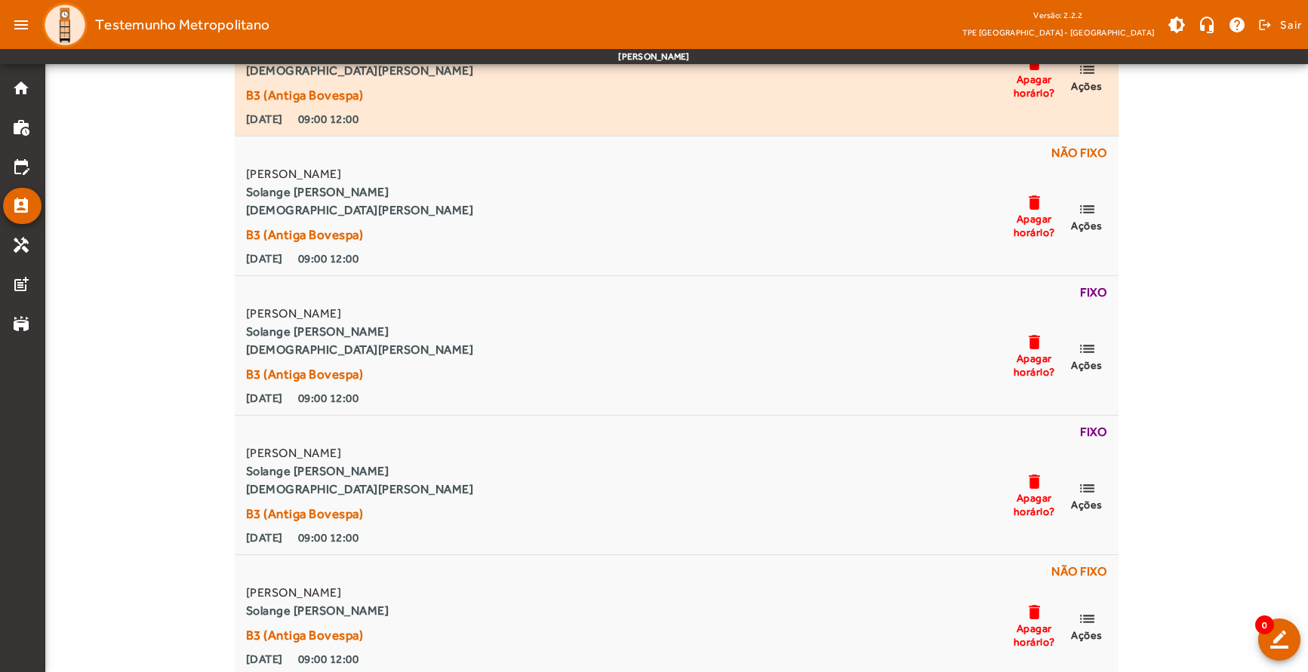
scroll to position [302, 0]
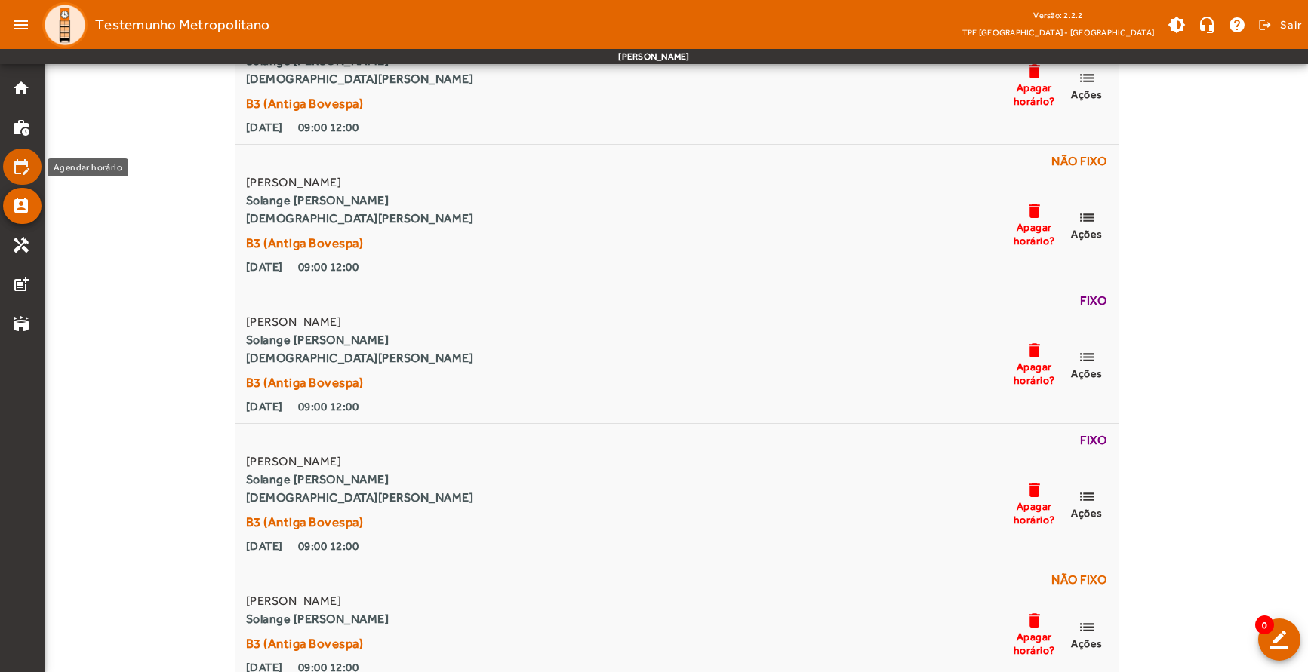
click at [27, 171] on mat-icon "edit_calendar" at bounding box center [21, 167] width 18 height 18
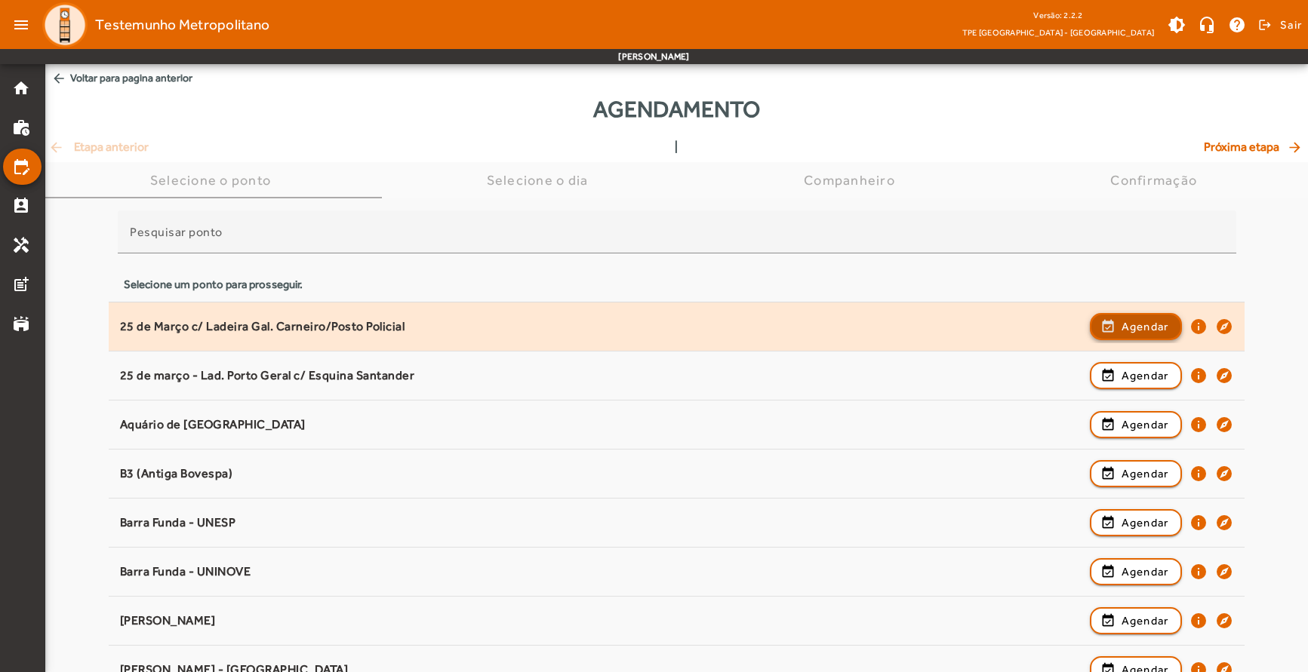
click at [1122, 323] on span "Agendar" at bounding box center [1145, 327] width 48 height 18
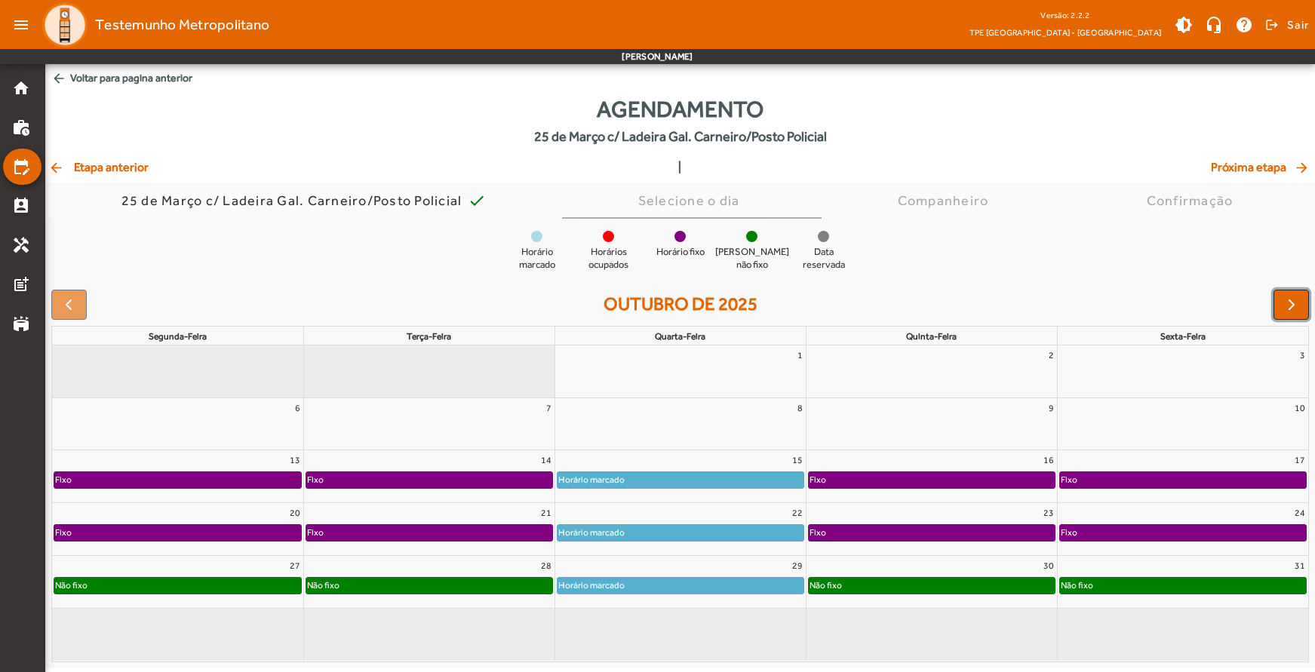
click at [1283, 296] on span "button" at bounding box center [1292, 305] width 18 height 18
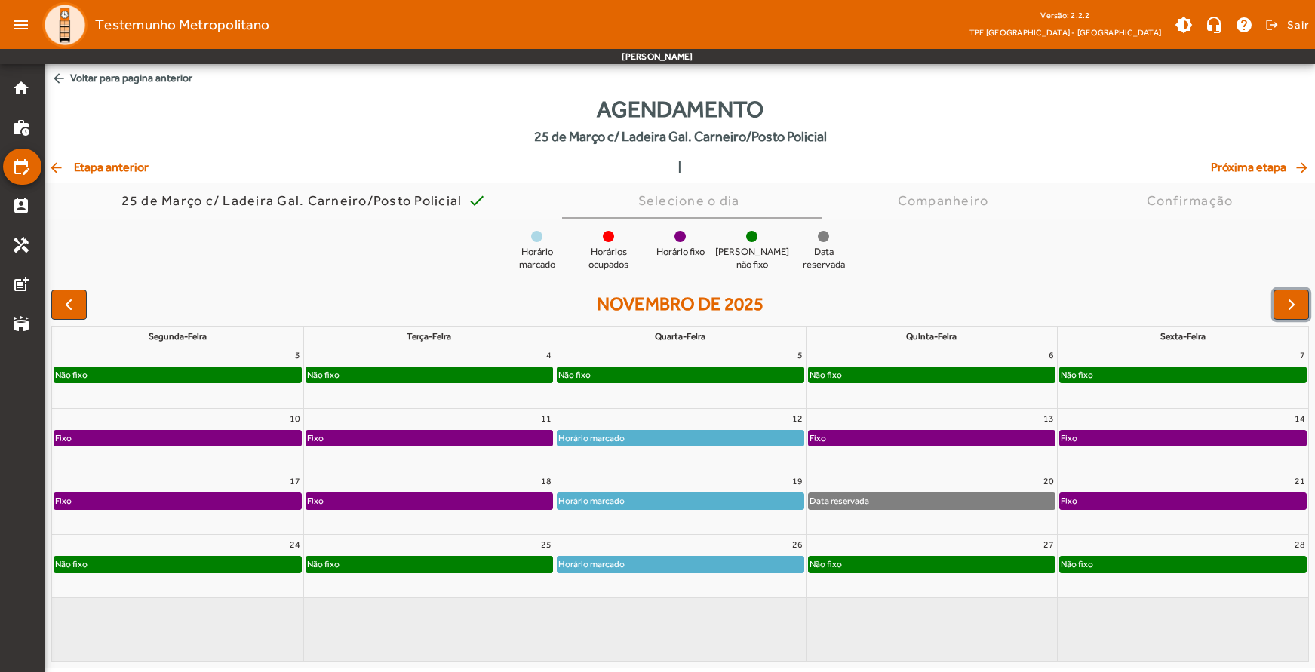
click at [641, 369] on div "Não fixo" at bounding box center [681, 375] width 246 height 15
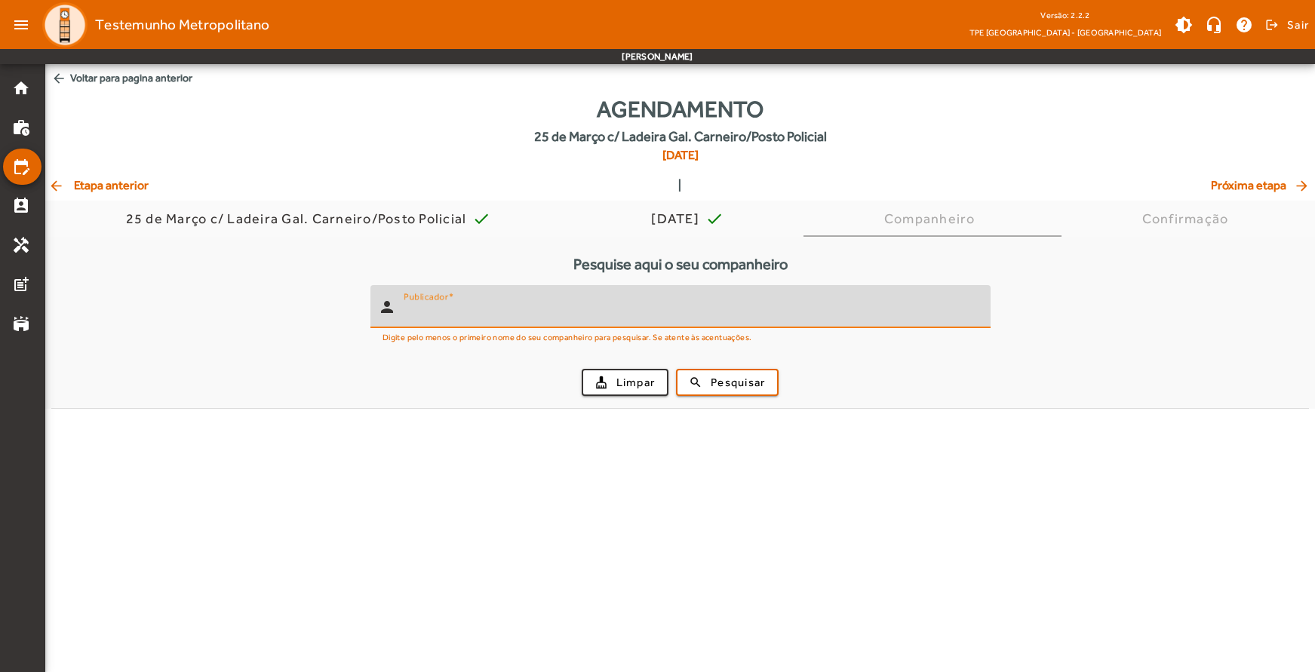
click at [481, 311] on input "Publicador" at bounding box center [691, 313] width 575 height 18
paste input "**********"
type input "**********"
click at [716, 385] on span "Pesquisar" at bounding box center [738, 382] width 54 height 17
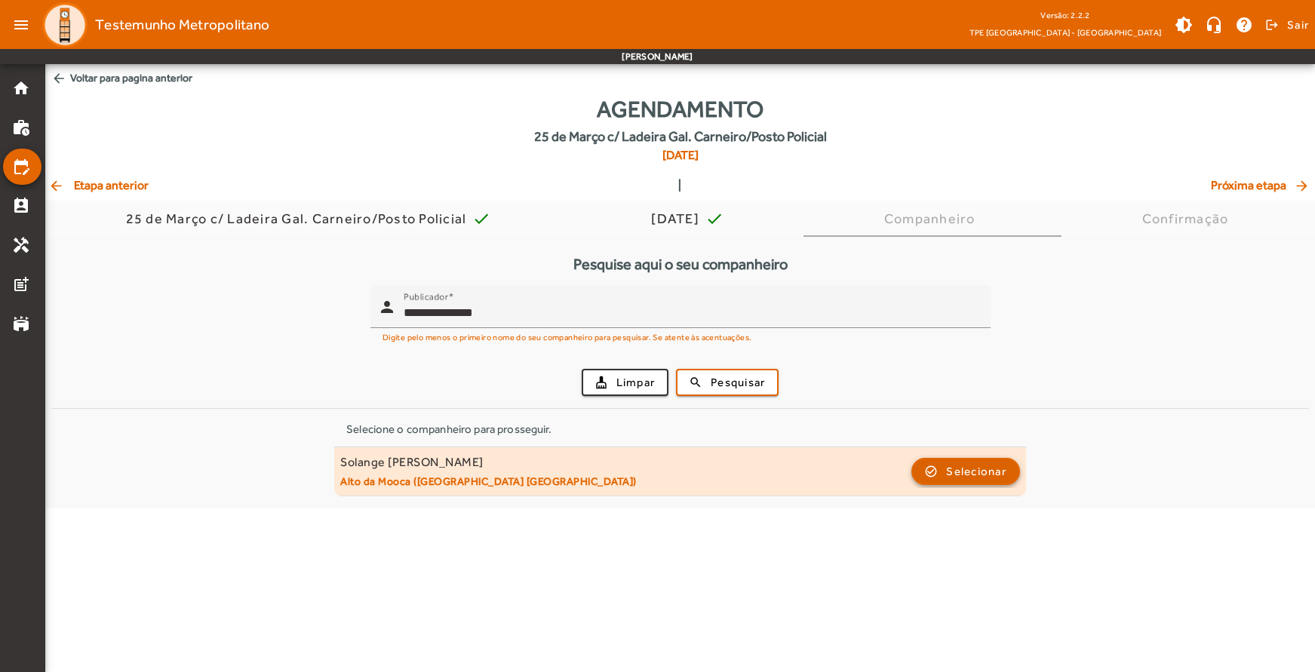
click at [942, 474] on span "button" at bounding box center [966, 472] width 106 height 36
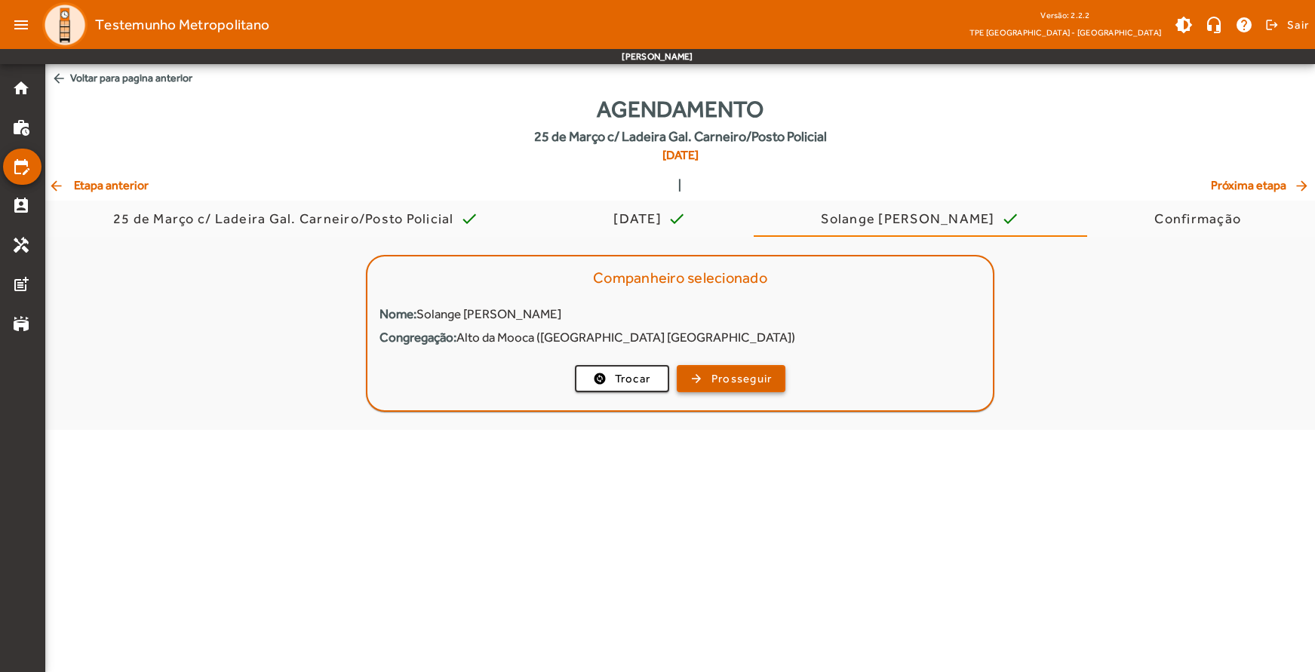
click at [712, 383] on span "Prosseguir" at bounding box center [742, 379] width 61 height 17
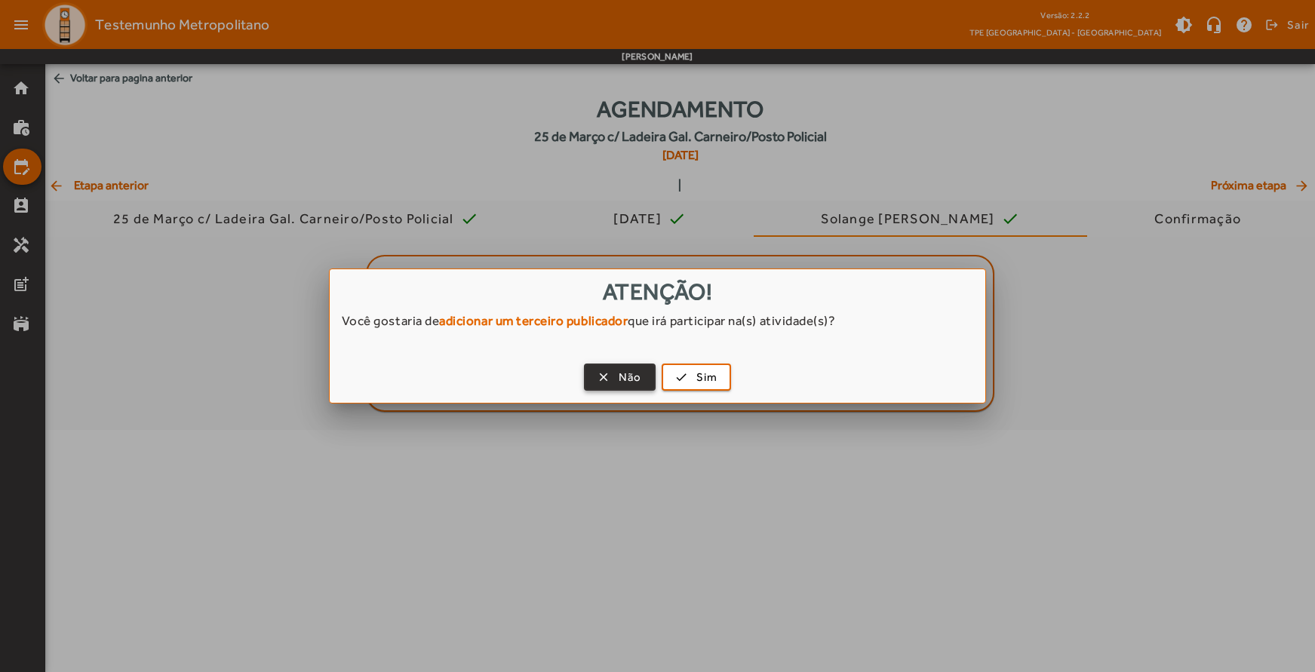
click at [623, 377] on span "Não" at bounding box center [630, 377] width 23 height 17
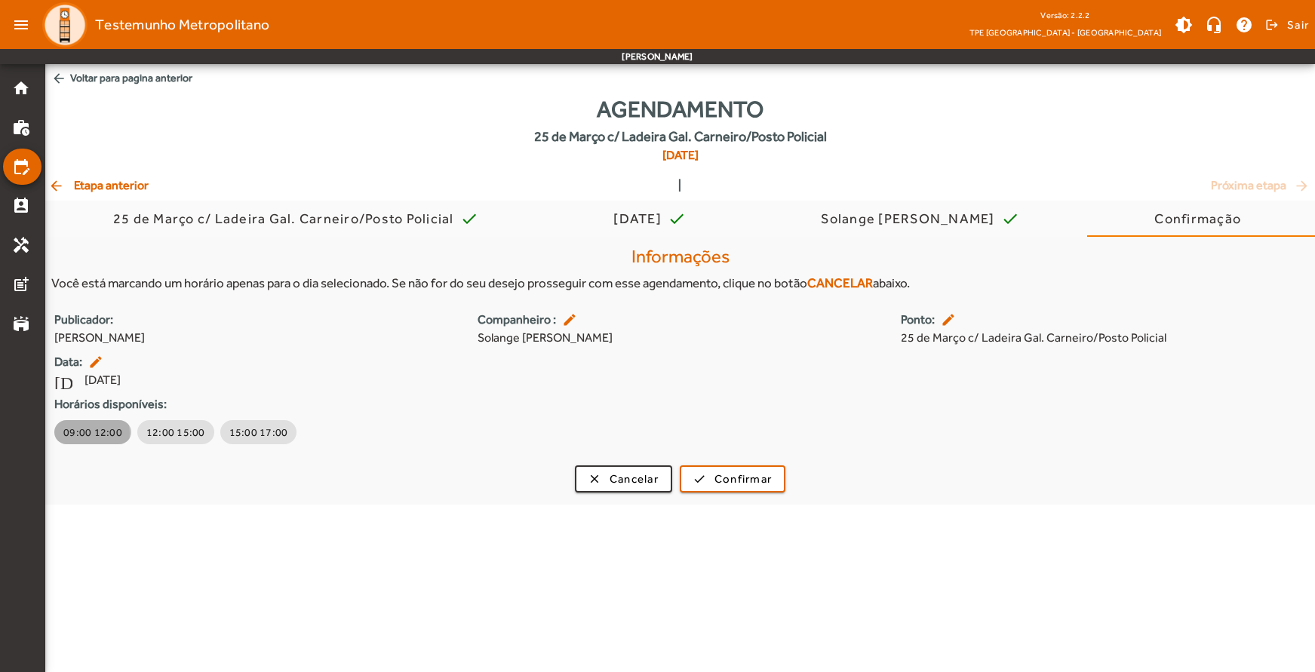
click at [86, 434] on span "09:00 12:00" at bounding box center [92, 432] width 59 height 15
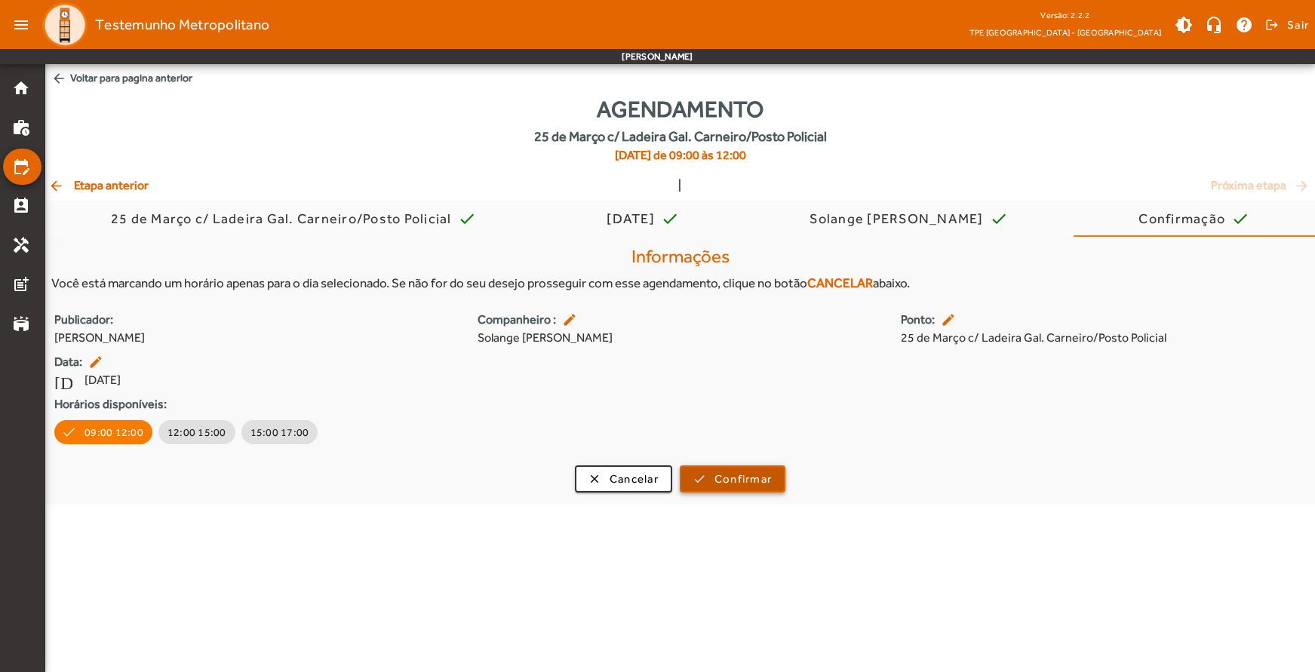
click at [728, 485] on span "Confirmar" at bounding box center [743, 479] width 57 height 17
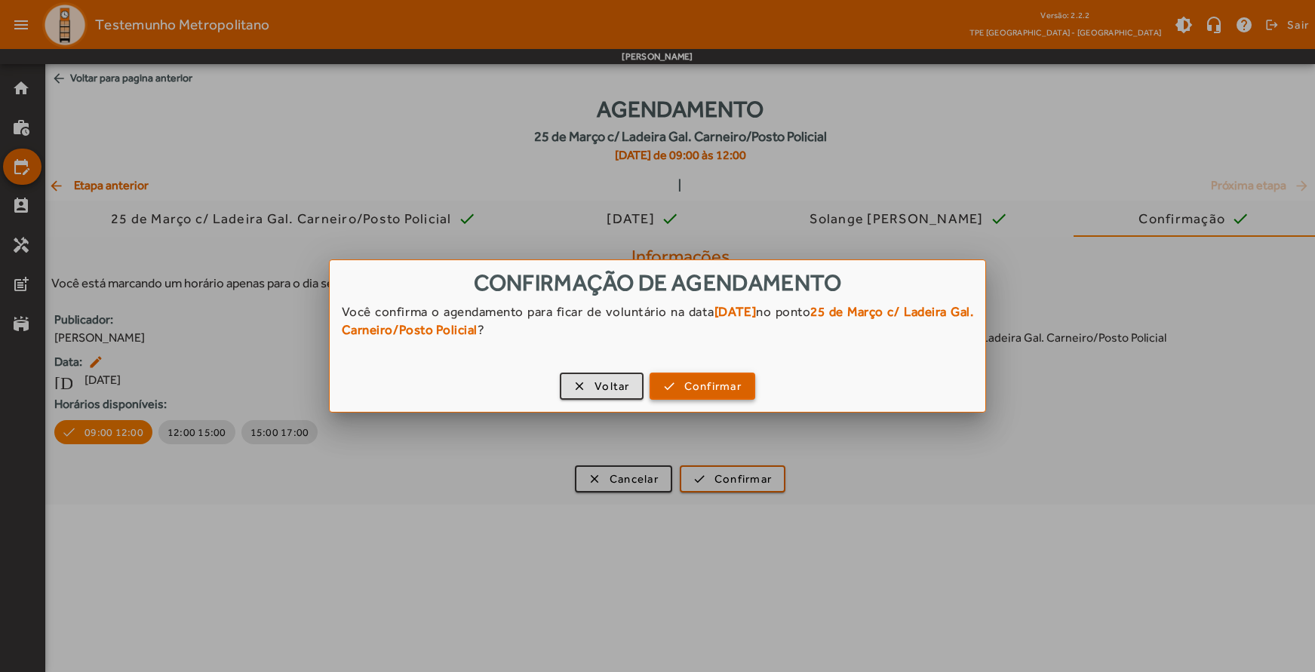
click at [688, 392] on span "Confirmar" at bounding box center [713, 386] width 57 height 17
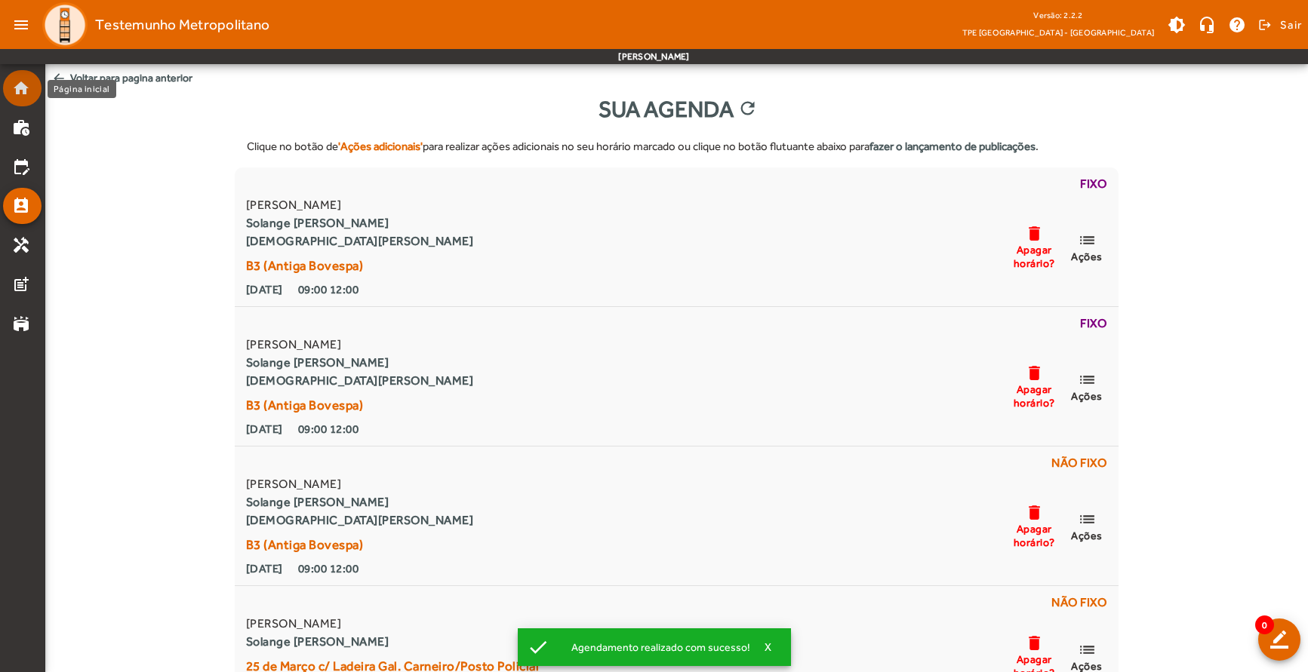
click at [12, 86] on mat-icon "home" at bounding box center [21, 88] width 18 height 18
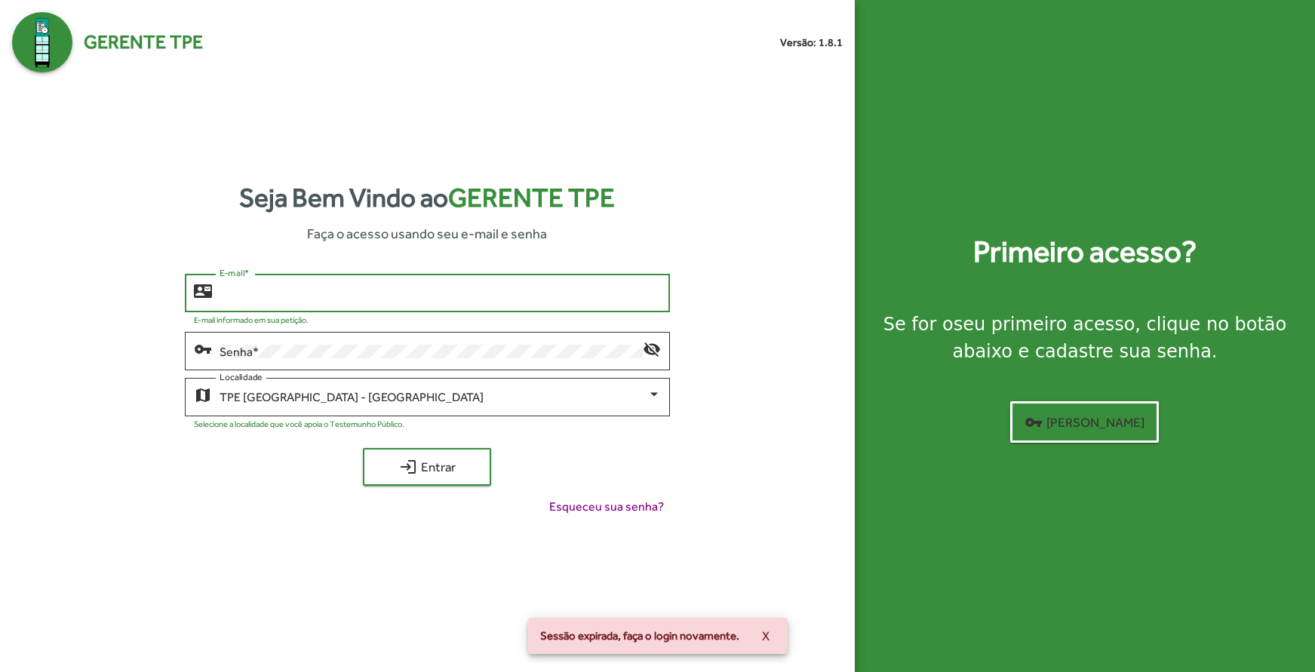
click at [278, 297] on input "E-mail *" at bounding box center [440, 294] width 441 height 14
type input "**********"
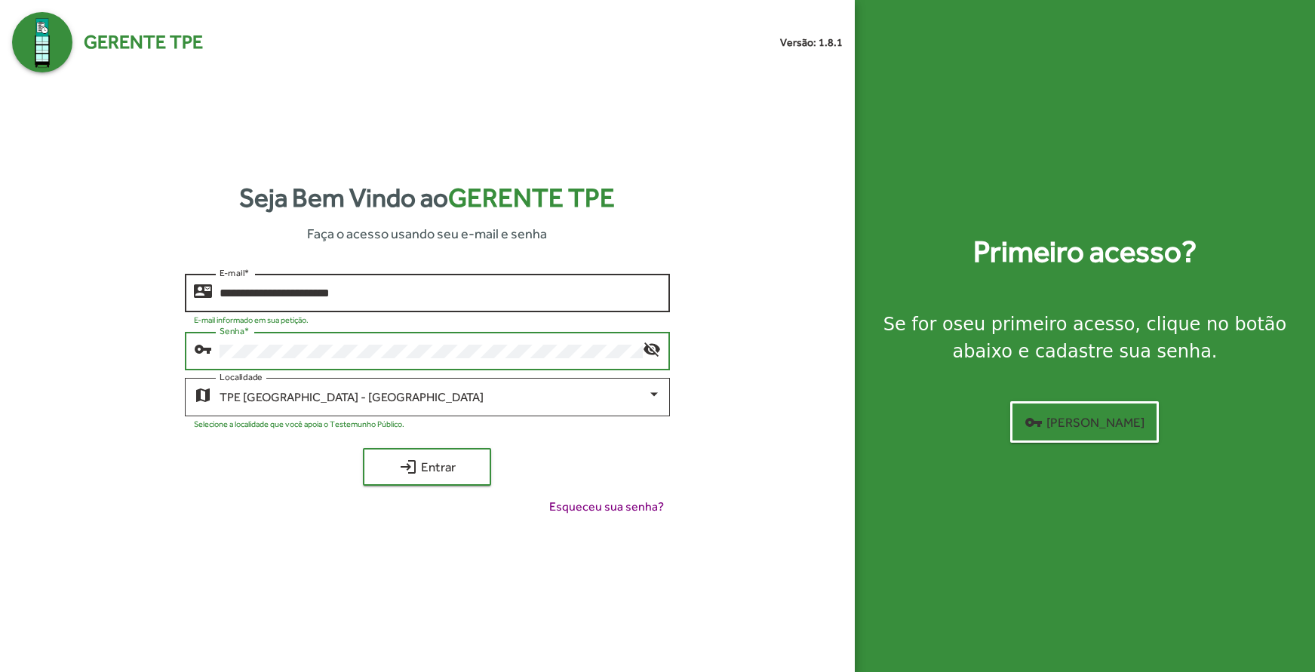
click at [363, 448] on button "login Entrar" at bounding box center [427, 467] width 128 height 38
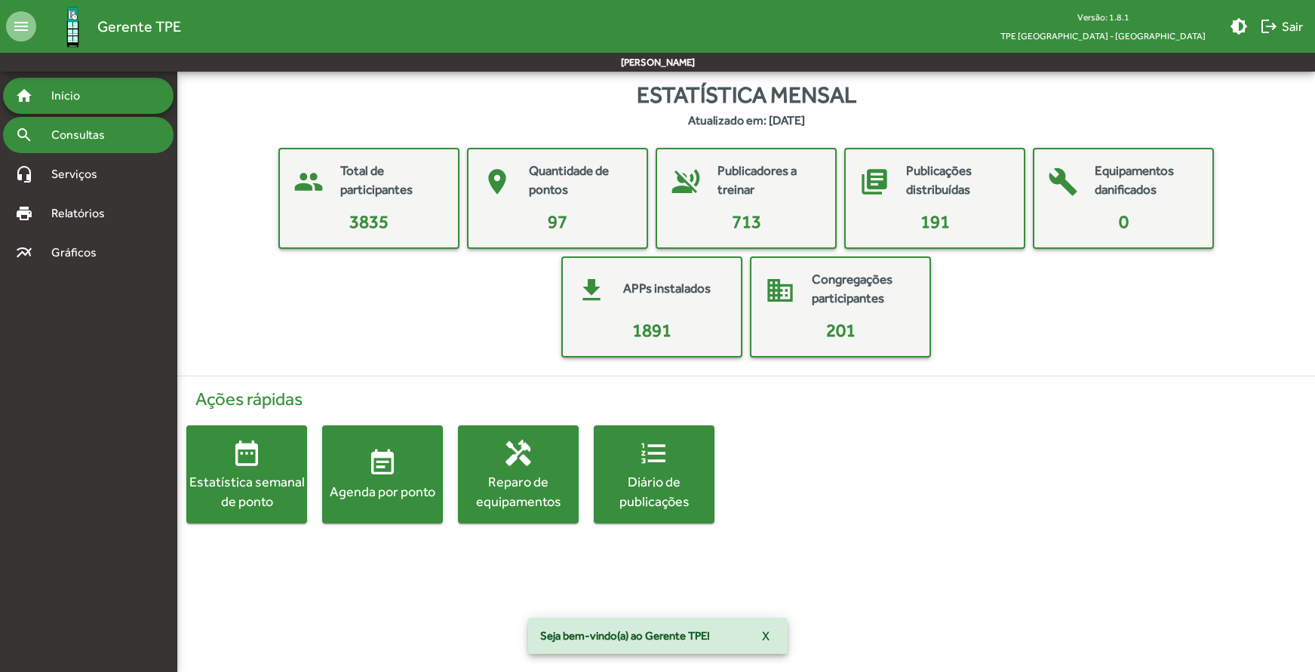
click at [88, 143] on span "Consultas" at bounding box center [83, 135] width 82 height 18
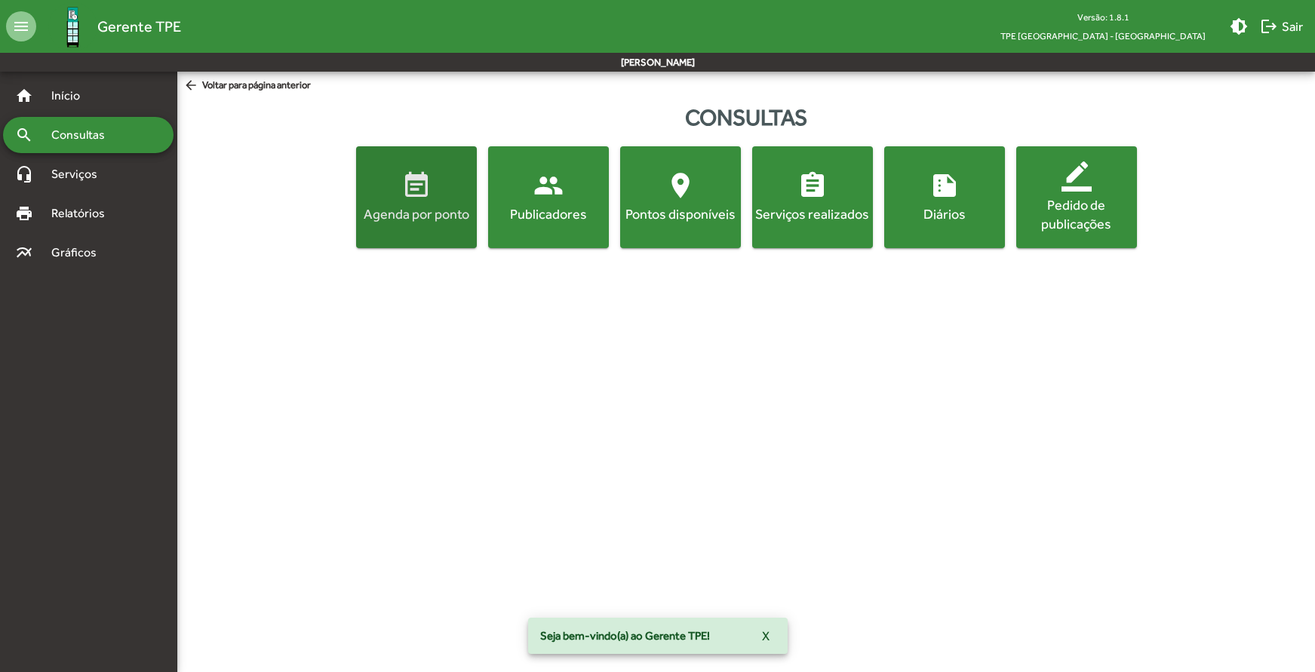
click at [407, 204] on span "event_note Agenda por ponto" at bounding box center [416, 197] width 115 height 53
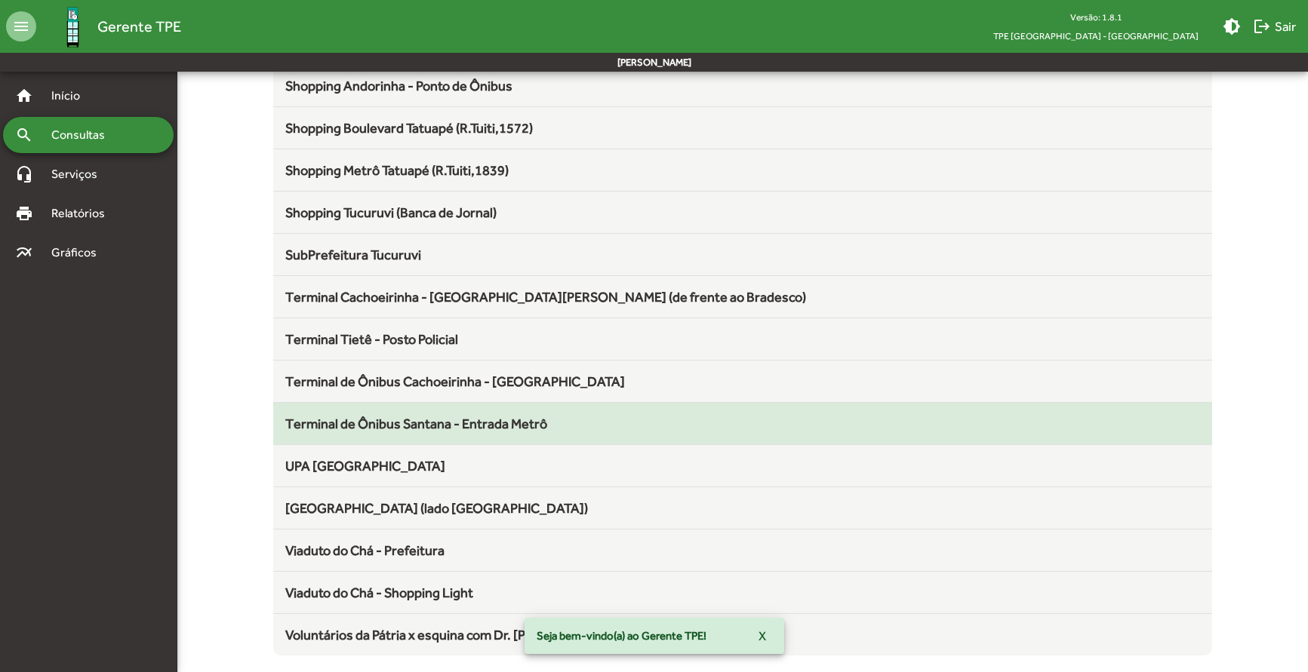
scroll to position [1518, 0]
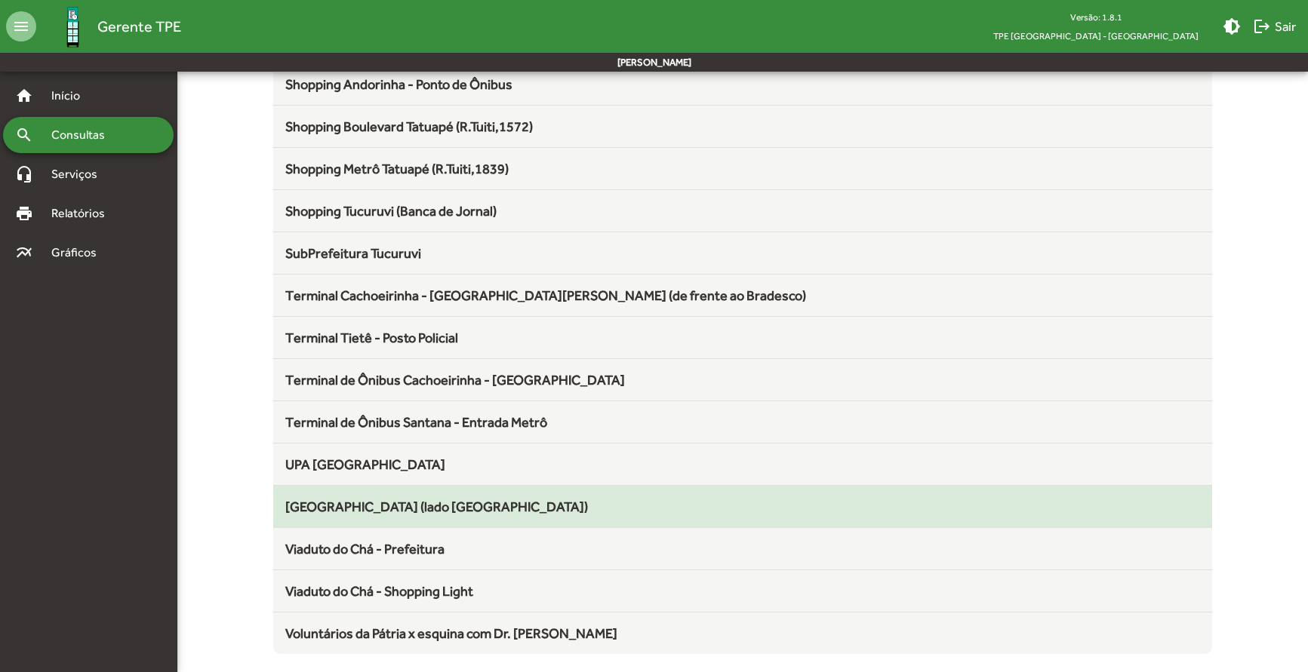
click at [423, 504] on span "[GEOGRAPHIC_DATA] (lado [GEOGRAPHIC_DATA])" at bounding box center [436, 507] width 303 height 16
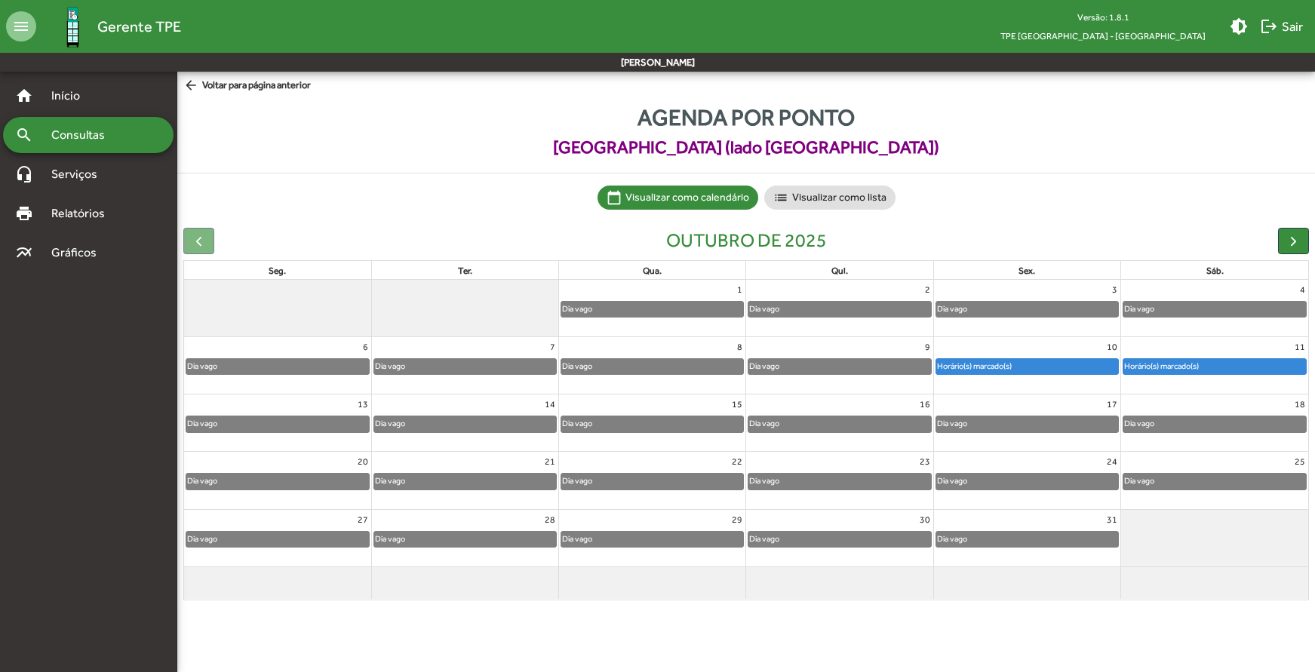
click at [995, 363] on div "Horário(s) marcado(s)" at bounding box center [975, 366] width 76 height 14
click at [1292, 242] on span "button" at bounding box center [1294, 241] width 16 height 16
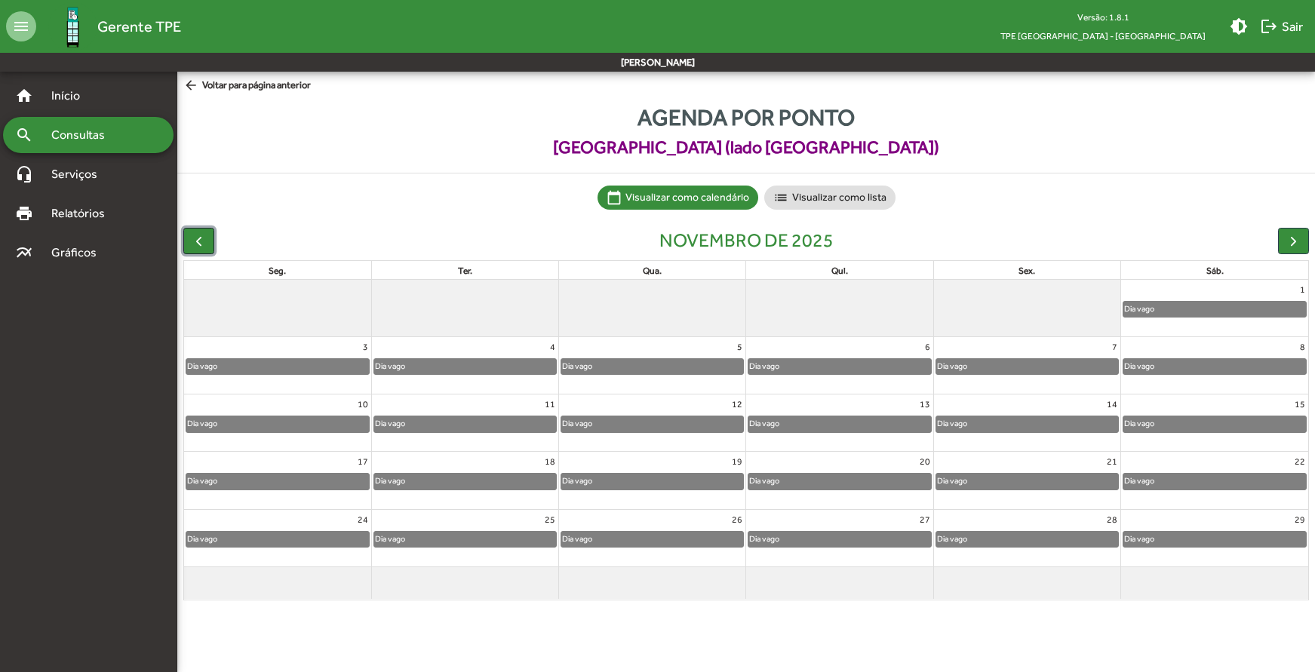
click at [192, 230] on button "button" at bounding box center [198, 241] width 31 height 26
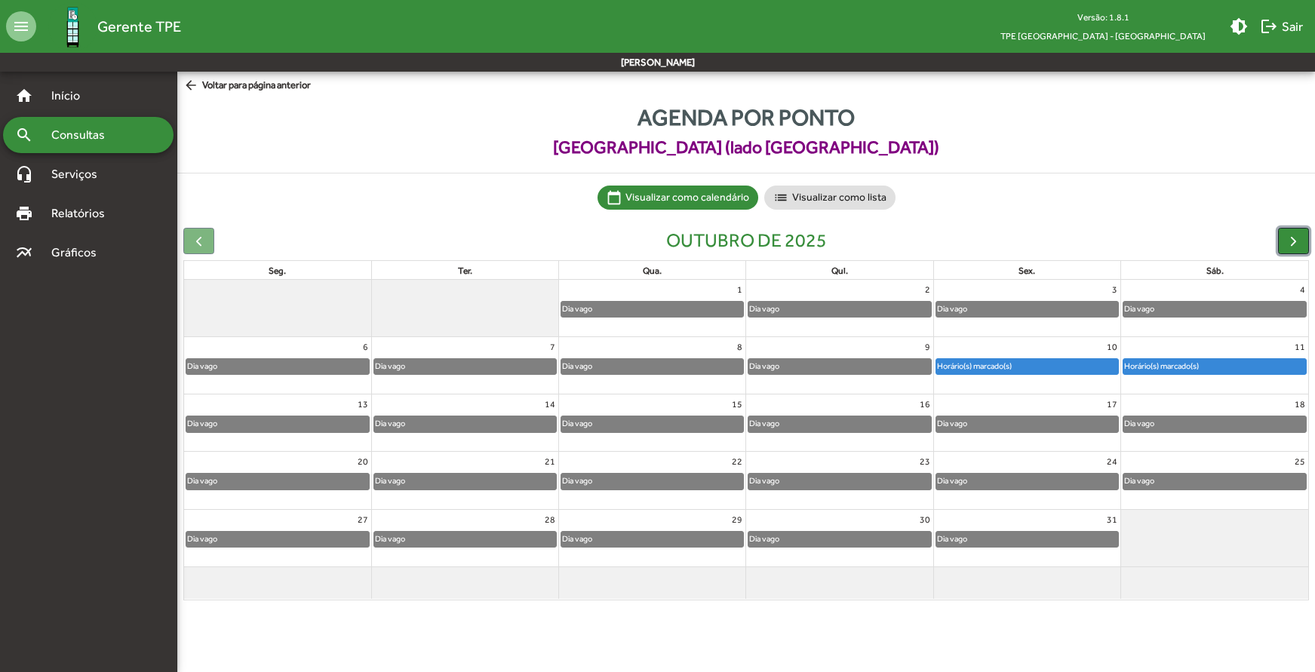
click at [1291, 238] on span "button" at bounding box center [1294, 241] width 16 height 16
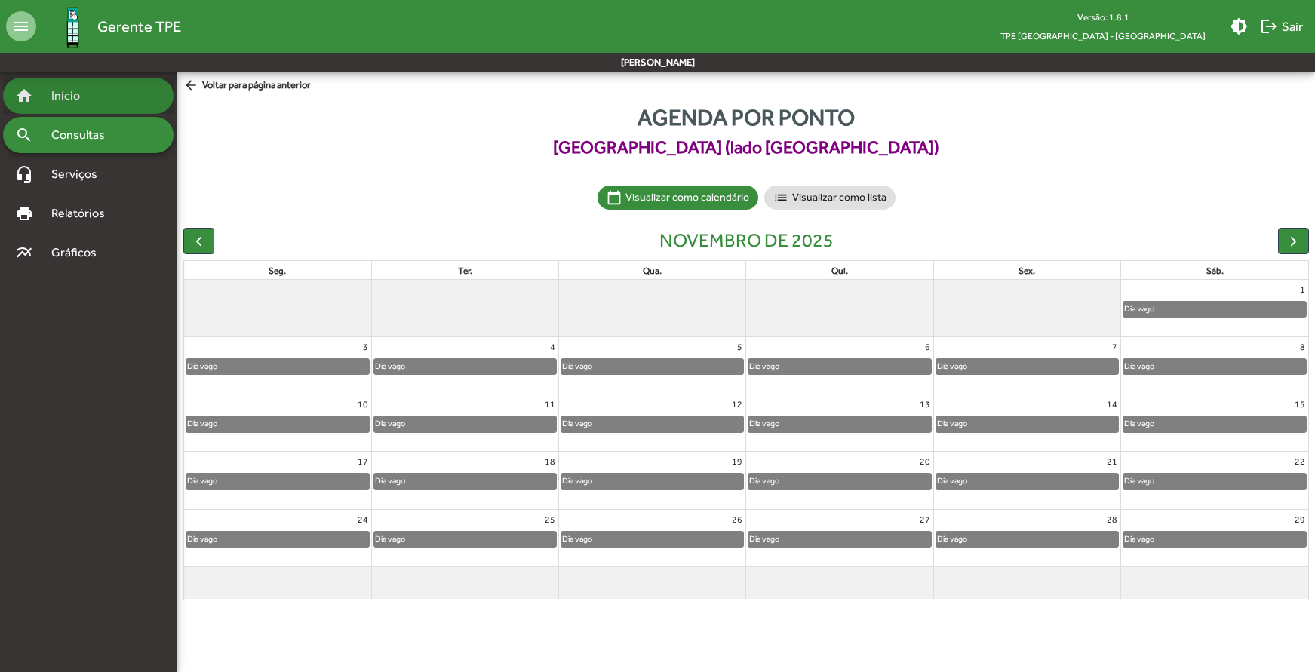
click at [86, 103] on span "Início" at bounding box center [72, 96] width 60 height 18
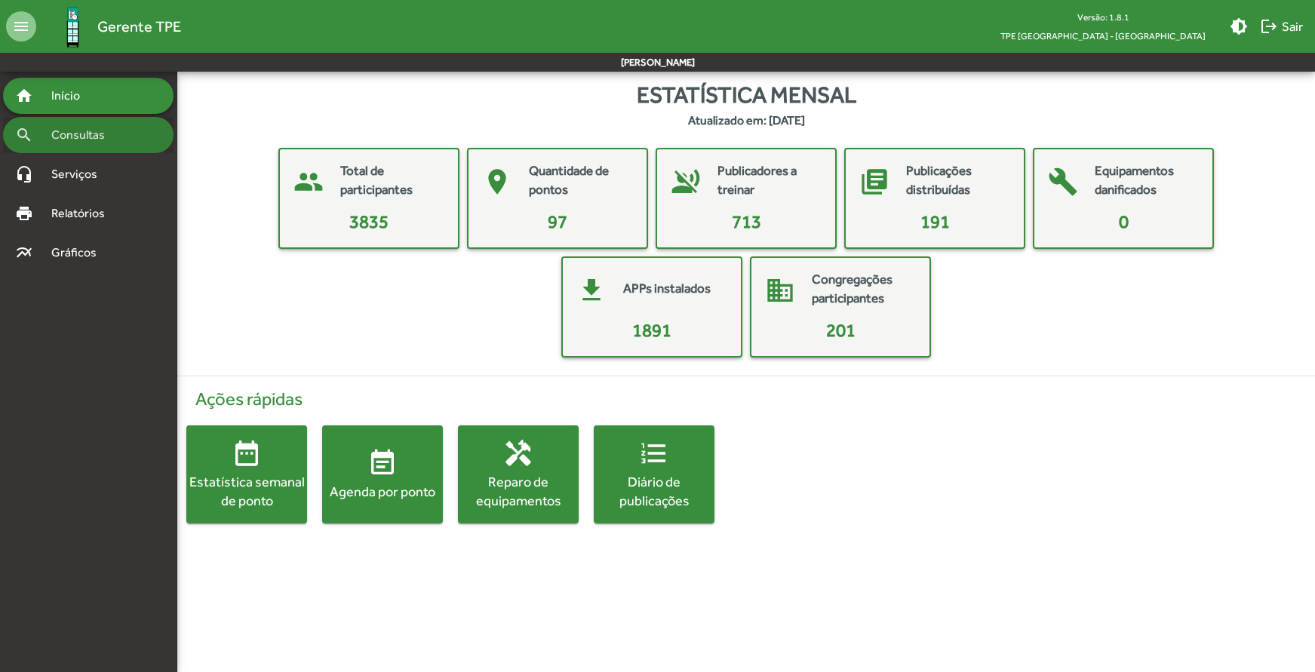
click at [54, 144] on div "search Consultas" at bounding box center [88, 135] width 171 height 36
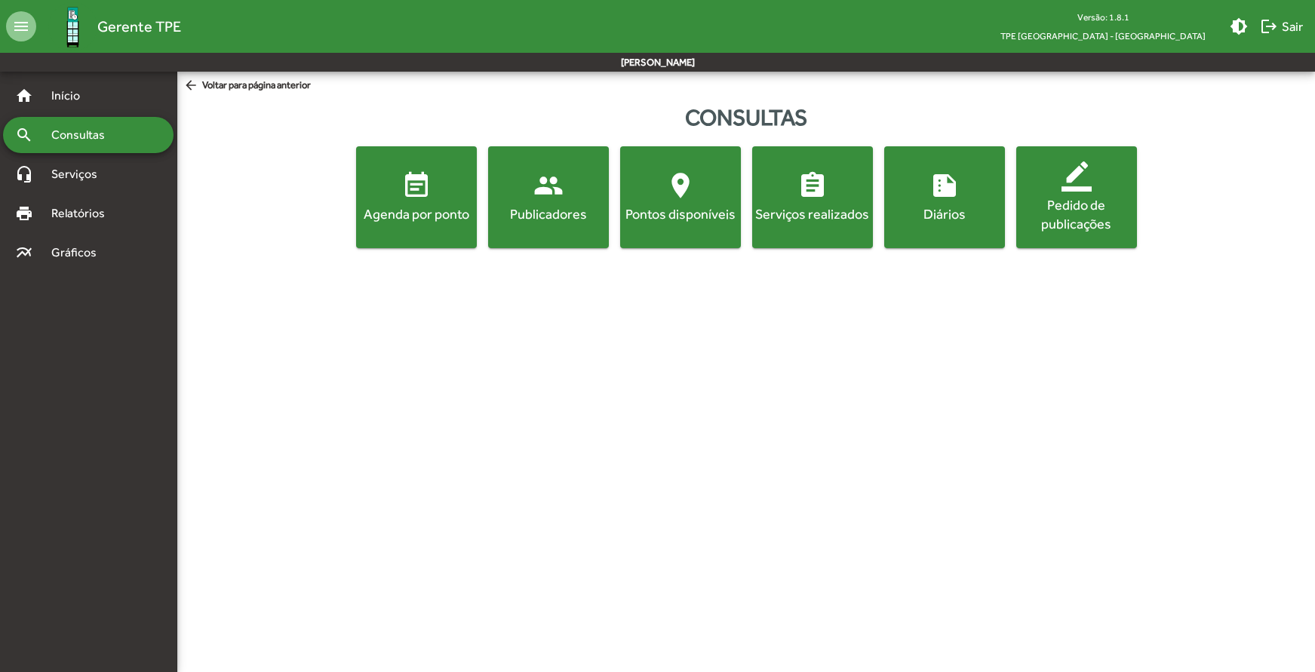
click at [410, 203] on span "event_note Agenda por ponto" at bounding box center [416, 197] width 115 height 53
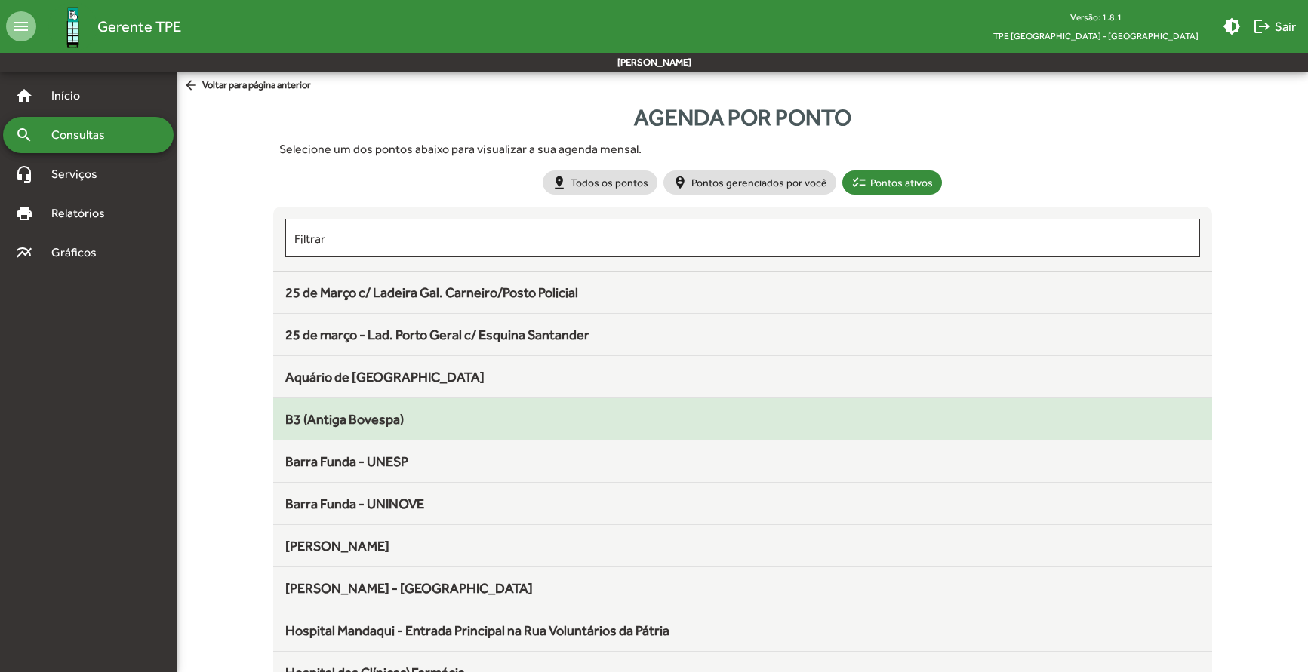
click at [318, 414] on span "B3 (Antiga Bovespa)" at bounding box center [344, 419] width 118 height 16
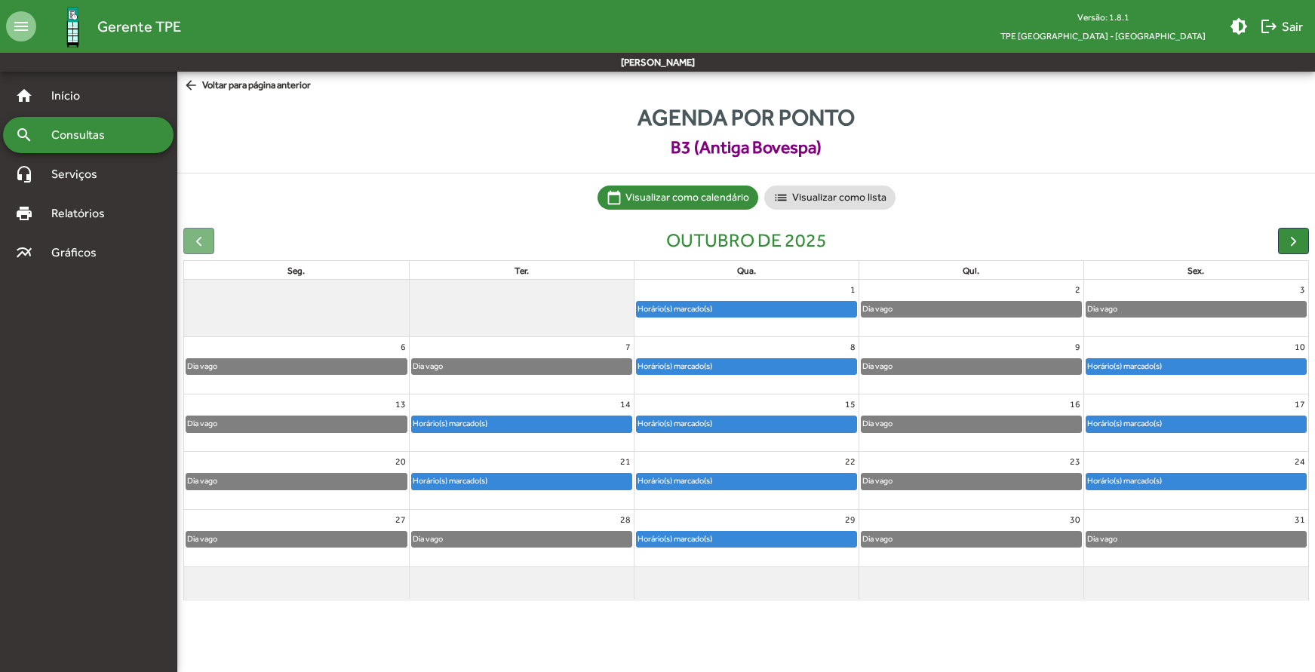
click at [752, 537] on div "Horário(s) marcado(s)" at bounding box center [747, 539] width 220 height 15
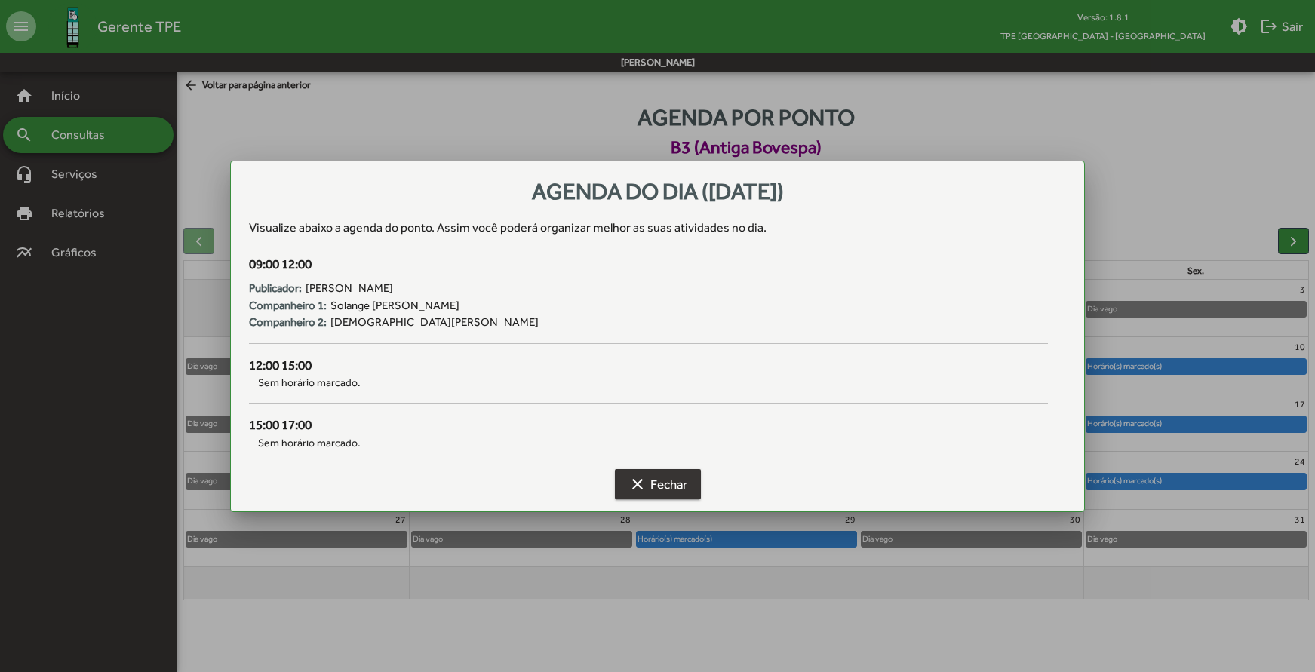
click at [666, 480] on span "clear Fechar" at bounding box center [658, 484] width 59 height 27
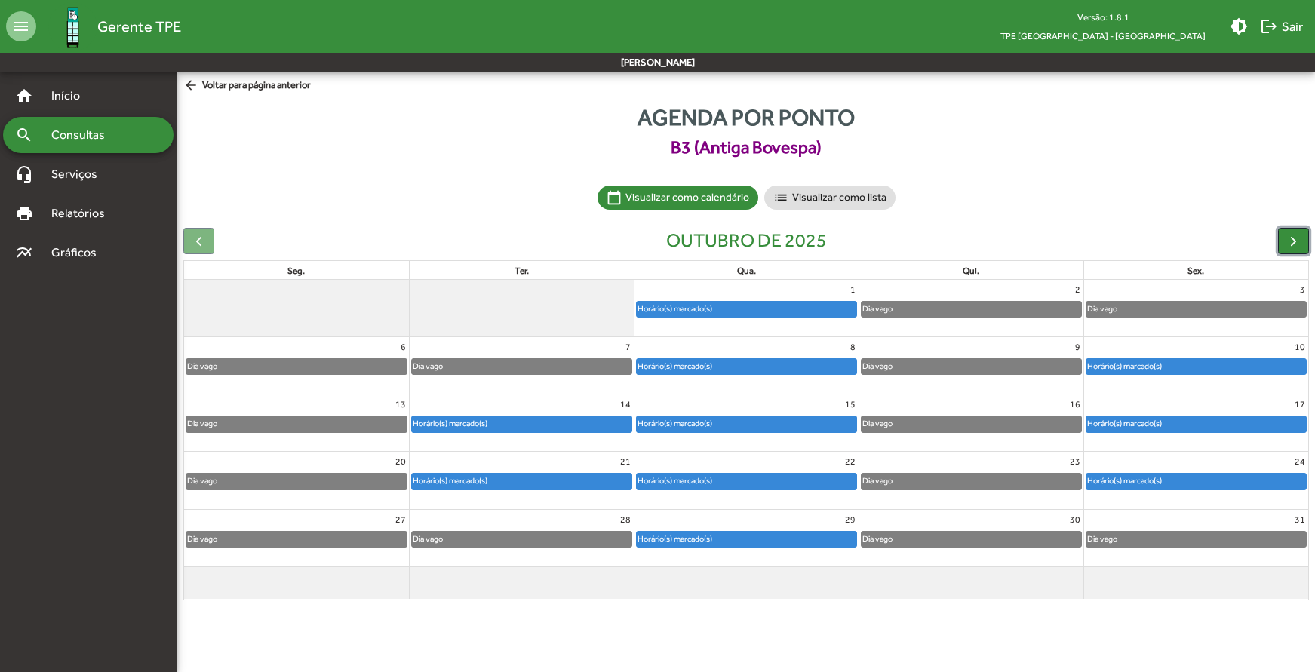
click at [1289, 239] on span "button" at bounding box center [1294, 241] width 16 height 16
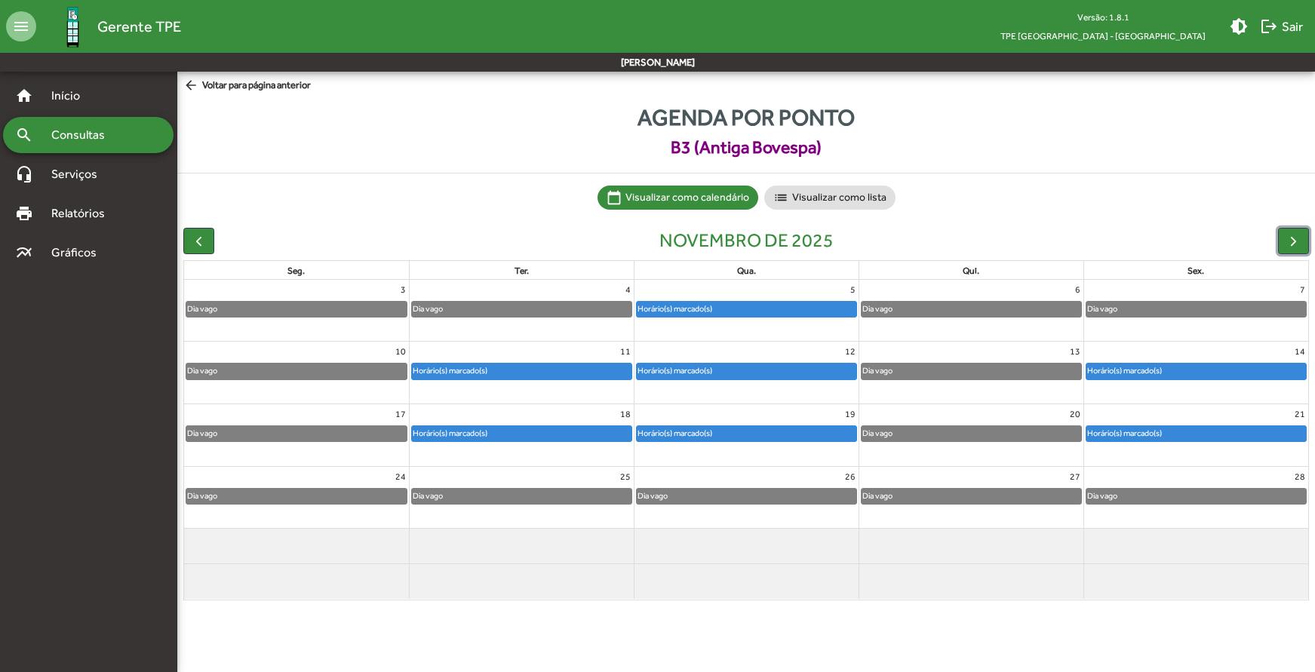
click at [745, 306] on div "Horário(s) marcado(s)" at bounding box center [747, 309] width 220 height 15
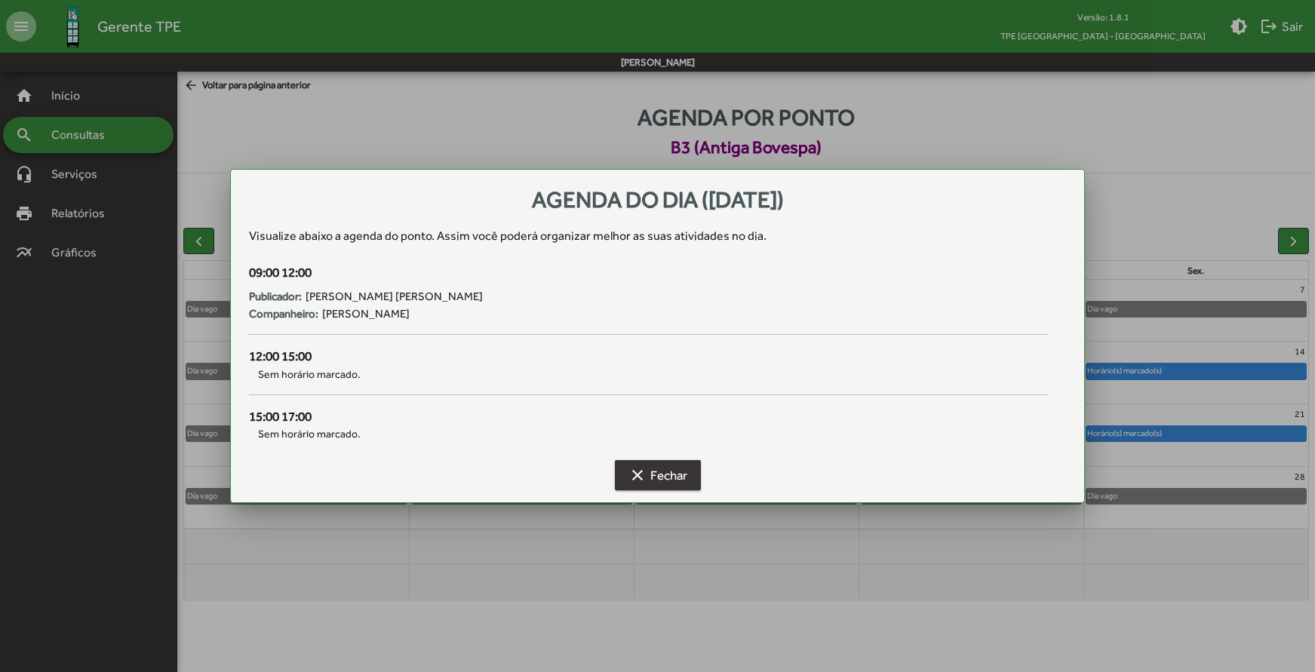
click at [653, 476] on span "clear Fechar" at bounding box center [658, 475] width 59 height 27
